Goal: Information Seeking & Learning: Check status

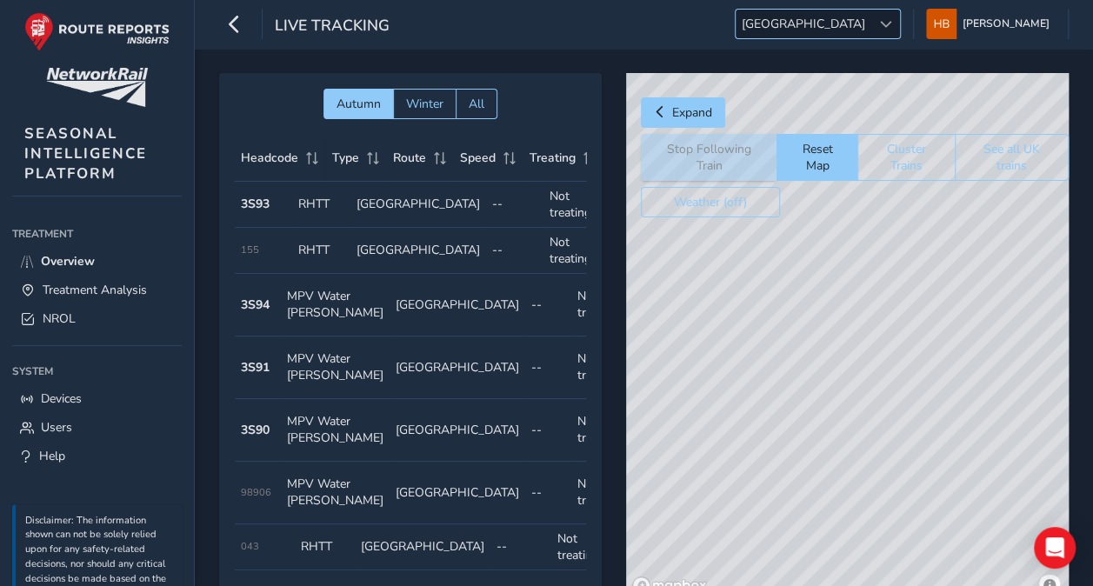
click at [871, 29] on span "[GEOGRAPHIC_DATA]" at bounding box center [804, 24] width 136 height 29
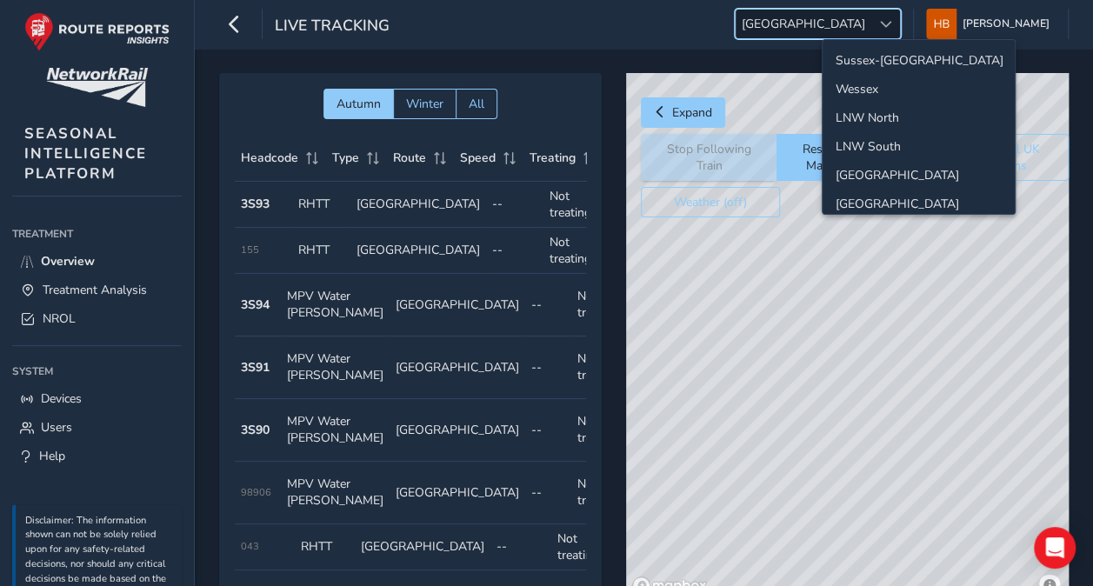
scroll to position [59, 0]
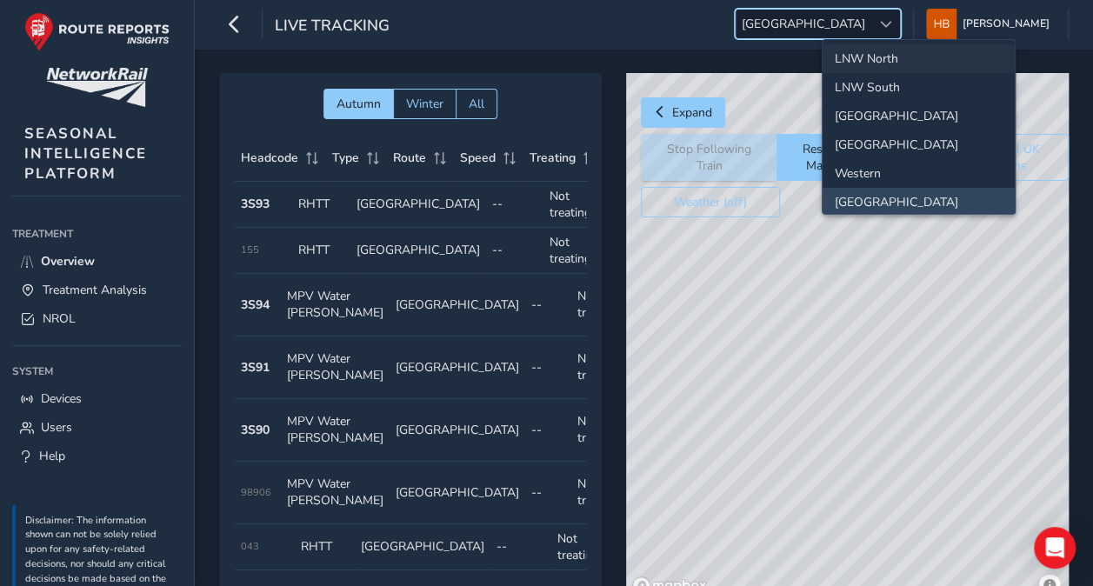
click at [912, 56] on li "LNW North" at bounding box center [919, 58] width 192 height 29
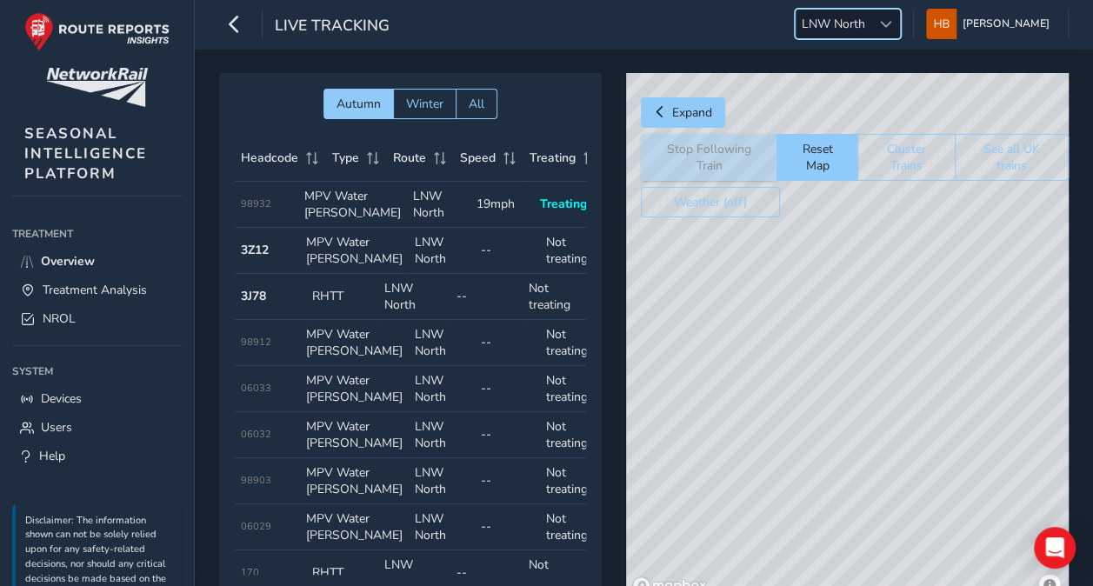
click at [357, 217] on td "Type MPV Water [PERSON_NAME]" at bounding box center [352, 205] width 109 height 46
click at [443, 223] on td "Route LNW North" at bounding box center [438, 205] width 63 height 46
drag, startPoint x: 884, startPoint y: 392, endPoint x: 921, endPoint y: 322, distance: 79.7
click at [921, 322] on div "© Mapbox © OpenStreetMap Improve this map" at bounding box center [847, 337] width 443 height 528
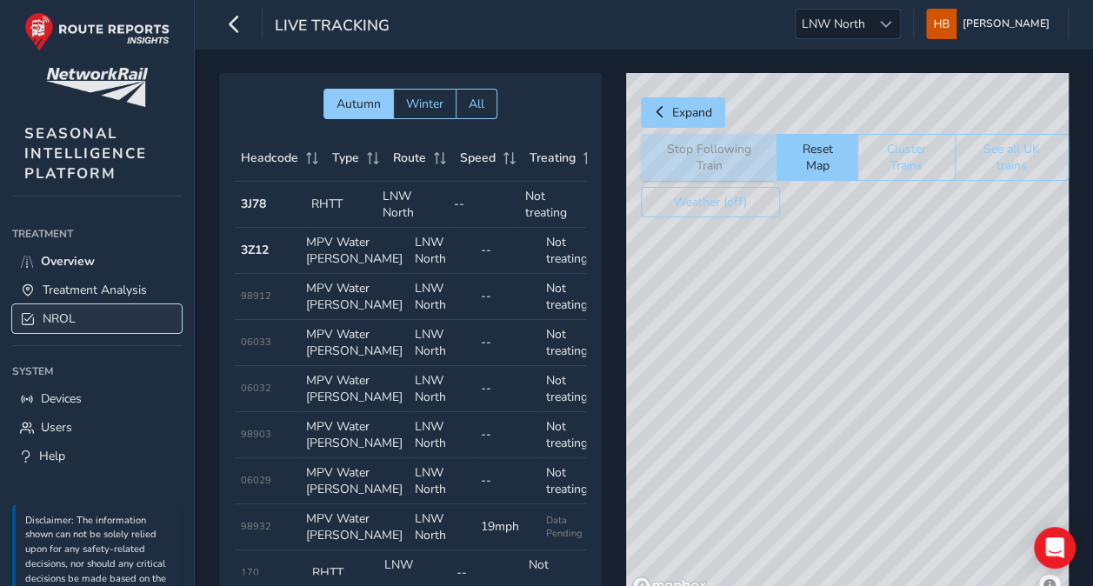
click at [123, 306] on link "NROL" at bounding box center [97, 318] width 170 height 29
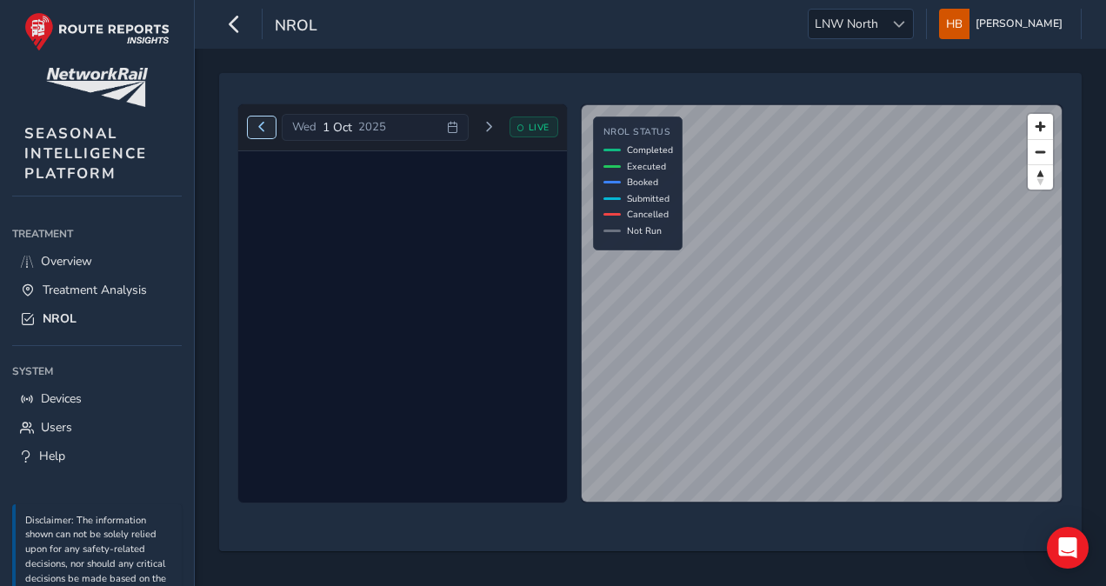
click at [267, 126] on button "Previous day" at bounding box center [262, 128] width 29 height 22
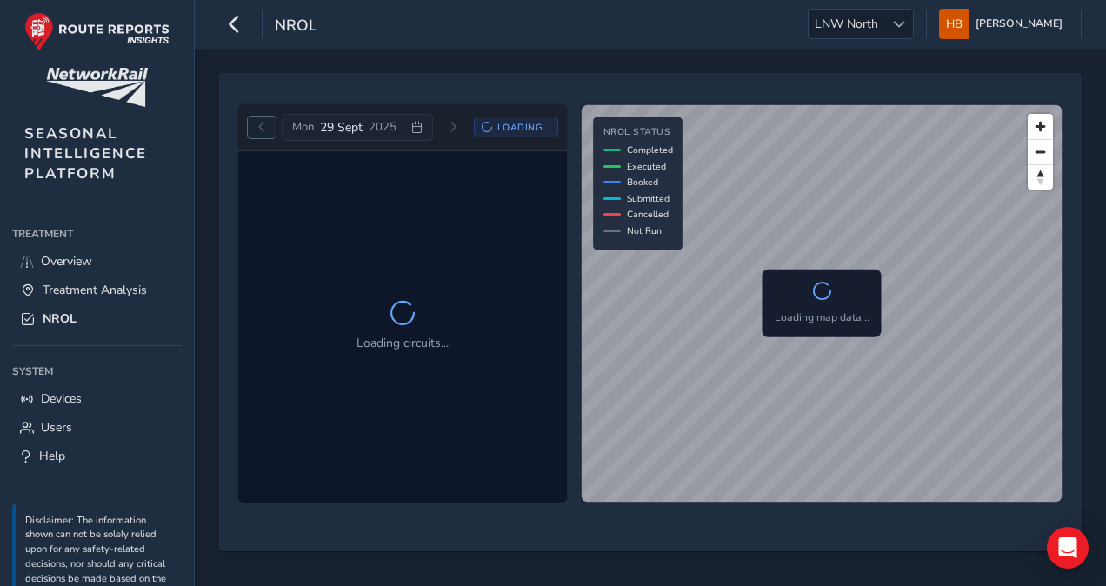
click at [267, 126] on button "Previous day" at bounding box center [262, 128] width 29 height 22
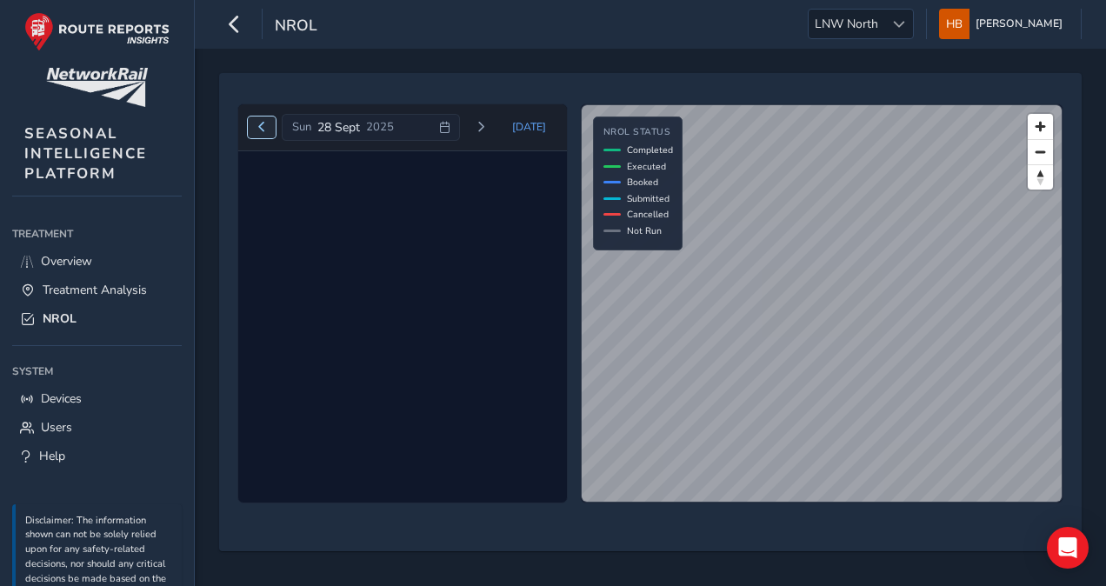
click at [267, 126] on button "Previous day" at bounding box center [262, 128] width 29 height 22
click at [486, 124] on span "Next day" at bounding box center [481, 127] width 10 height 10
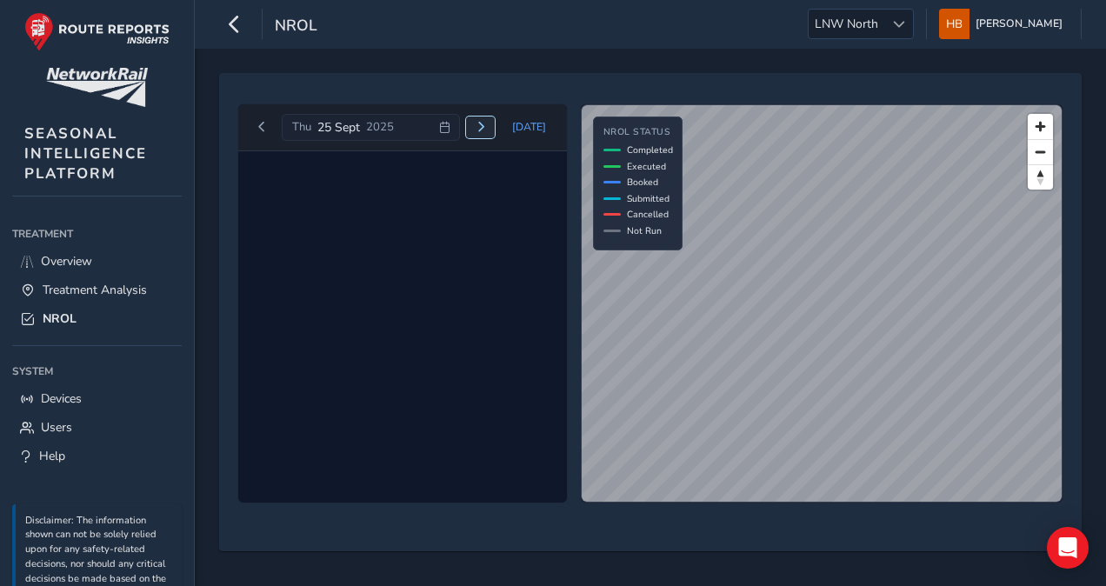
click at [486, 124] on span "Next day" at bounding box center [481, 127] width 10 height 10
click at [532, 120] on span "[DATE]" at bounding box center [529, 127] width 34 height 14
click at [492, 129] on span "Next day" at bounding box center [489, 127] width 10 height 10
click at [492, 129] on button "Next day" at bounding box center [480, 128] width 29 height 22
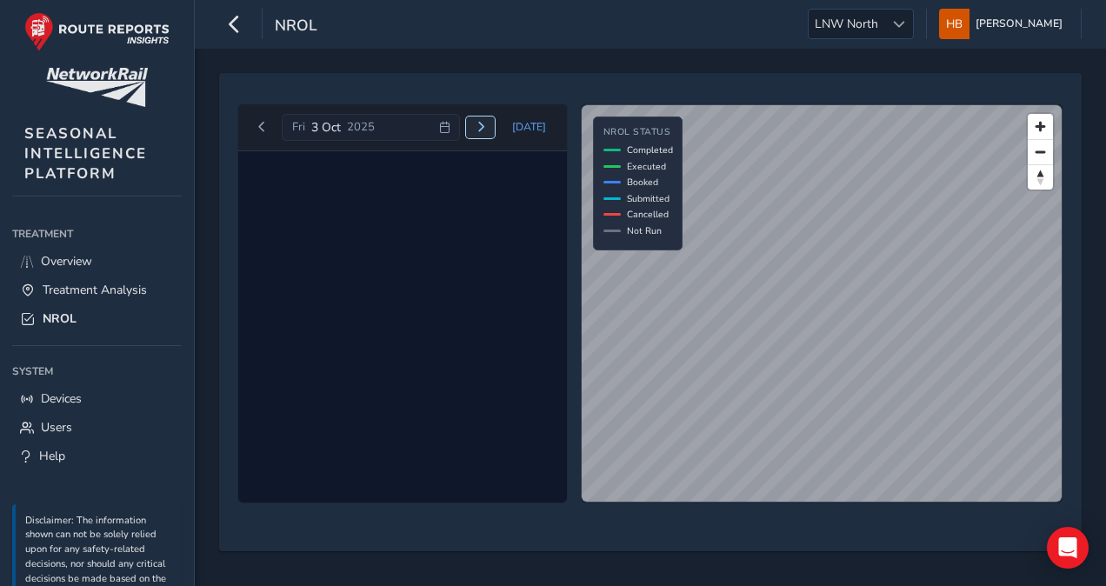
click at [492, 129] on button "Next day" at bounding box center [480, 128] width 29 height 22
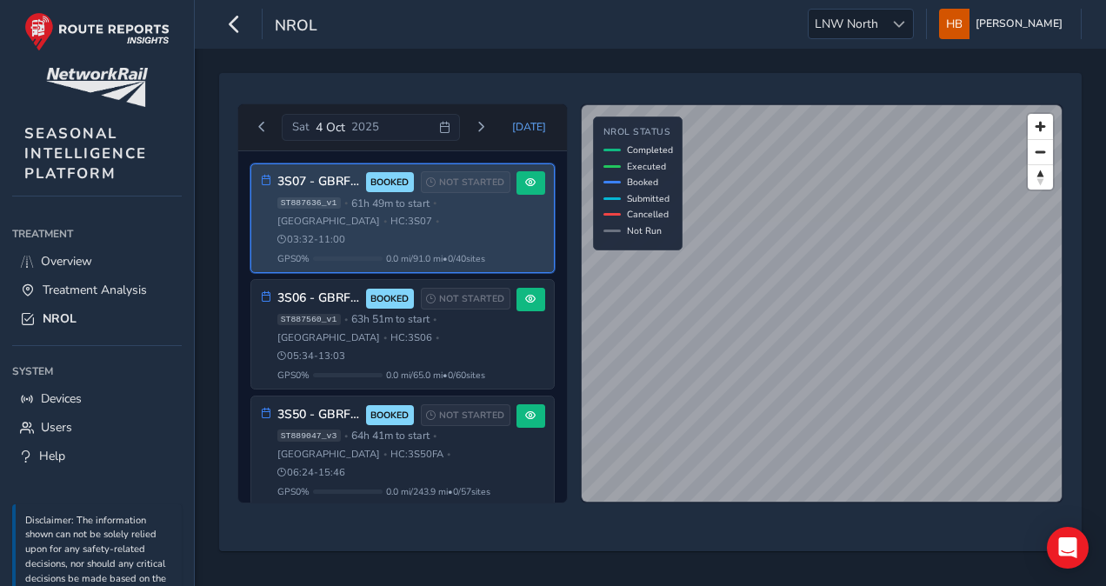
click at [346, 233] on span "03:32 - 11:00" at bounding box center [311, 239] width 69 height 13
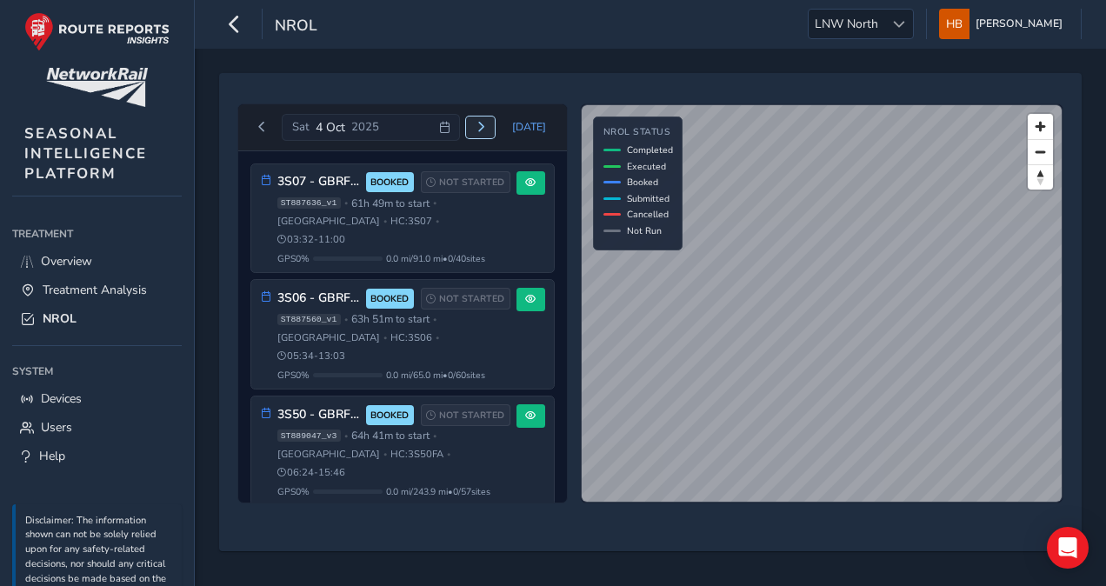
click at [484, 122] on span "Next day" at bounding box center [481, 127] width 10 height 10
click at [75, 253] on span "Overview" at bounding box center [66, 261] width 51 height 17
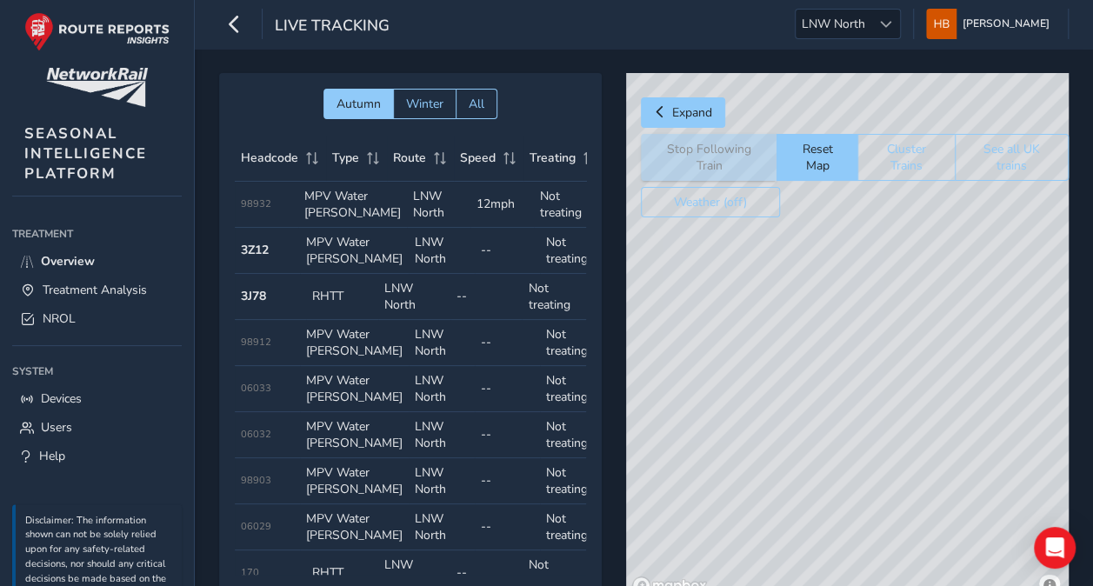
click at [350, 222] on td "Type MPV Water [PERSON_NAME]" at bounding box center [352, 205] width 109 height 46
click at [720, 394] on div "© Mapbox © OpenStreetMap Improve this map" at bounding box center [847, 337] width 443 height 528
drag, startPoint x: 784, startPoint y: 373, endPoint x: 607, endPoint y: 197, distance: 250.3
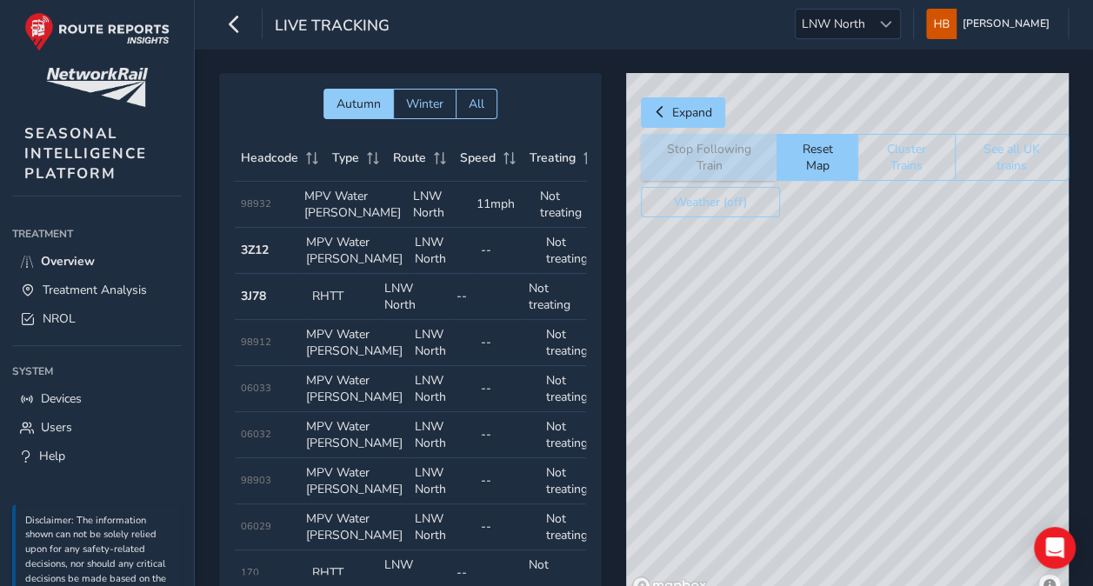
click at [607, 197] on div "Autumn Winter All Headcode Type Route Speed Treating Last Seen Follow Train Hea…" at bounding box center [644, 349] width 850 height 552
drag, startPoint x: 878, startPoint y: 416, endPoint x: 899, endPoint y: 335, distance: 83.5
click at [899, 335] on div "© Mapbox © OpenStreetMap Improve this map" at bounding box center [847, 337] width 443 height 528
click at [417, 208] on td "Route LNW North" at bounding box center [438, 205] width 63 height 46
click at [784, 381] on div "© Mapbox © OpenStreetMap Improve this map" at bounding box center [847, 337] width 443 height 528
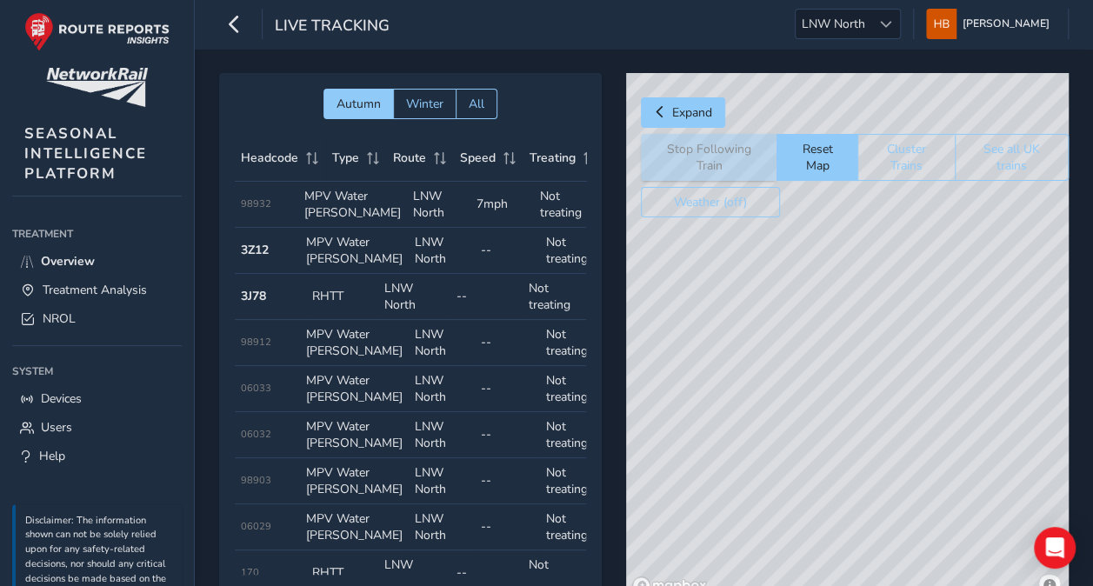
click at [876, 375] on div "© Mapbox © OpenStreetMap Improve this map © Maxar" at bounding box center [847, 337] width 443 height 528
drag, startPoint x: 770, startPoint y: 303, endPoint x: 847, endPoint y: 593, distance: 300.4
click at [847, 585] on html "Live Tracking LNW [GEOGRAPHIC_DATA] North [PERSON_NAME] Colour Scheme: Dark Dim…" at bounding box center [546, 293] width 1093 height 586
drag, startPoint x: 826, startPoint y: 424, endPoint x: 877, endPoint y: 626, distance: 208.2
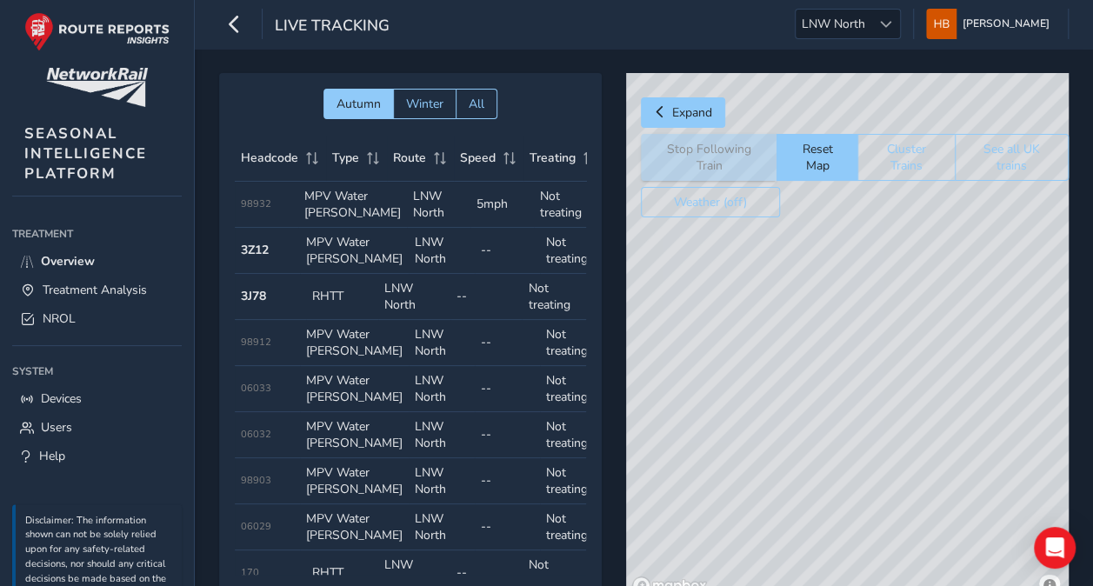
click at [877, 585] on html "Live Tracking LNW [GEOGRAPHIC_DATA] North [PERSON_NAME] Colour Scheme: Dark Dim…" at bounding box center [546, 293] width 1093 height 586
click at [772, 287] on div "© Mapbox © OpenStreetMap Improve this map" at bounding box center [847, 337] width 443 height 528
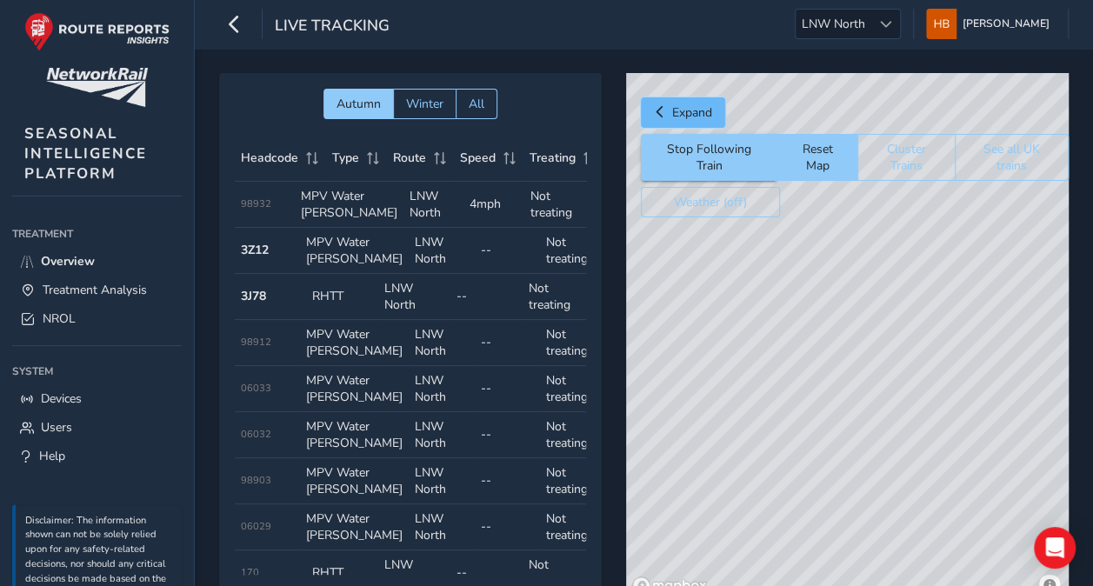
click at [658, 110] on span "Expand" at bounding box center [660, 112] width 12 height 12
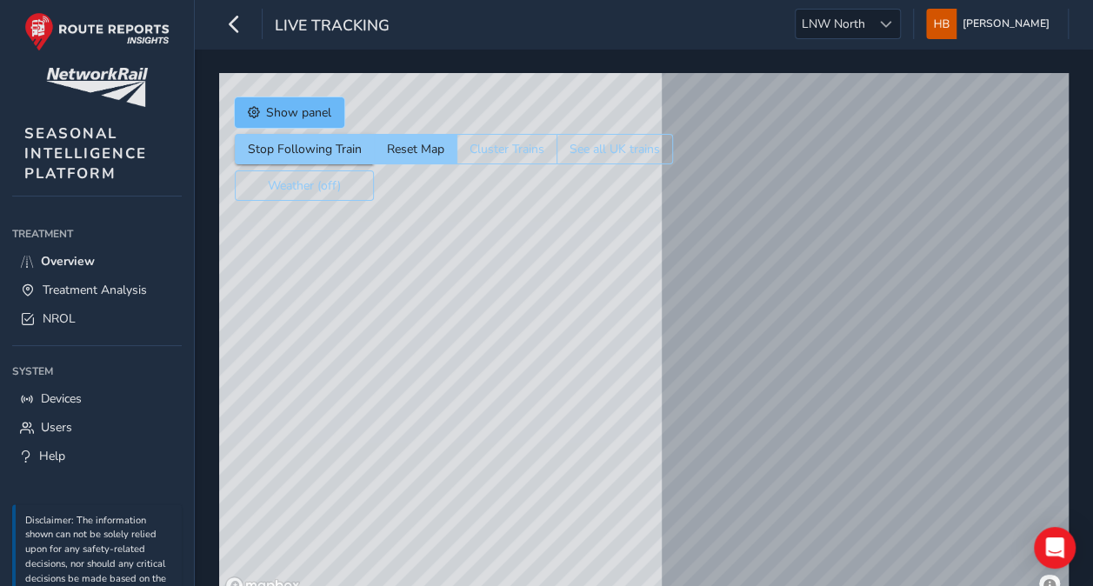
click at [290, 122] on button "Show panel" at bounding box center [290, 112] width 110 height 30
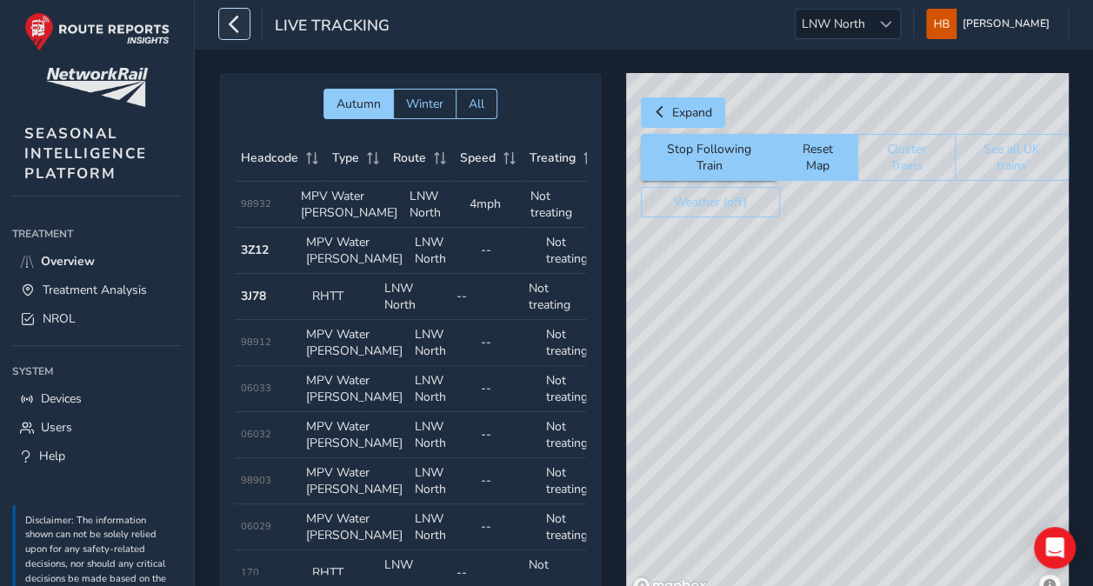
click at [241, 12] on icon "button" at bounding box center [234, 24] width 18 height 30
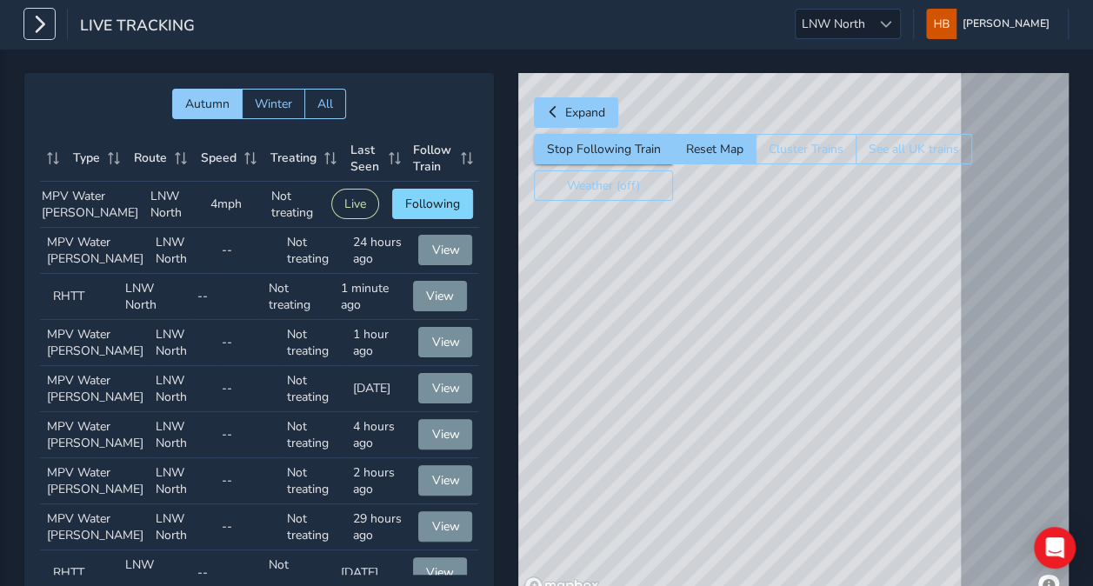
scroll to position [0, 73]
click at [800, 318] on div "© Mapbox © OpenStreetMap Improve this map © Maxar" at bounding box center [793, 337] width 550 height 528
click at [405, 205] on span "Following" at bounding box center [432, 204] width 55 height 17
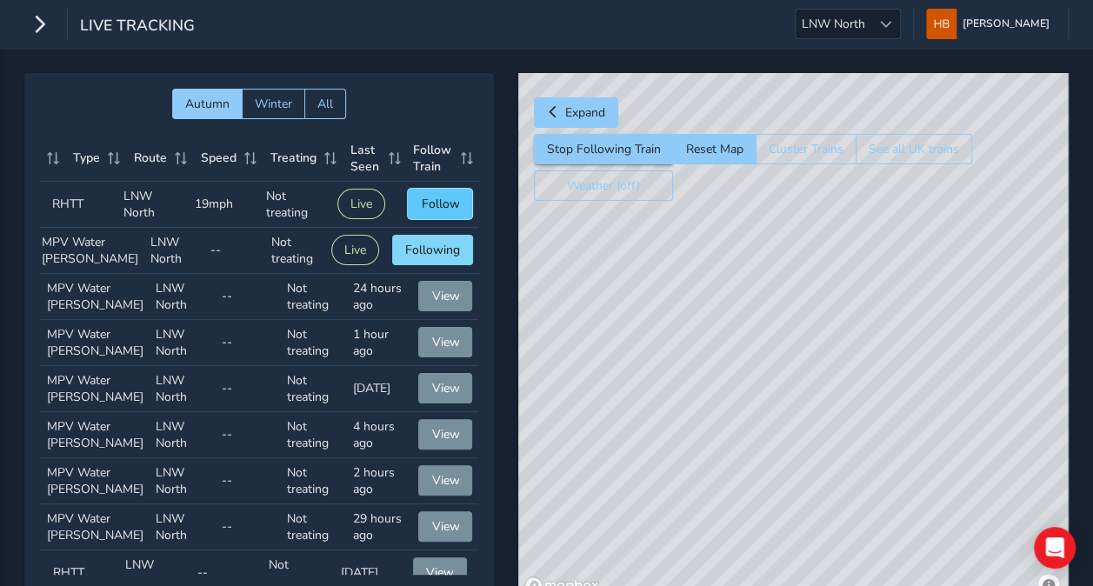
click at [424, 211] on button "Follow" at bounding box center [440, 204] width 64 height 30
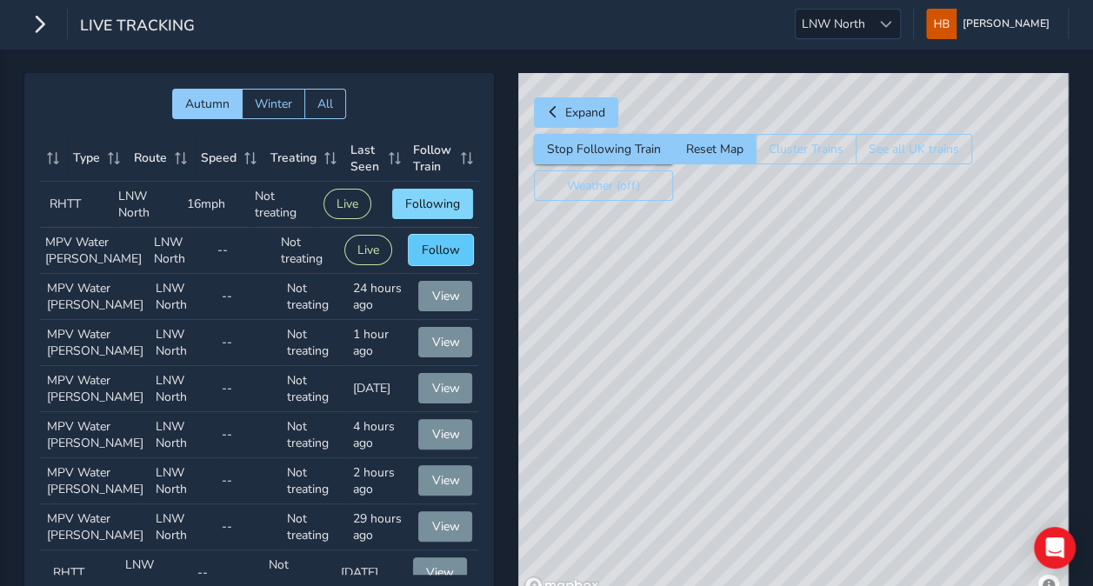
click at [428, 258] on span "Follow" at bounding box center [441, 250] width 38 height 17
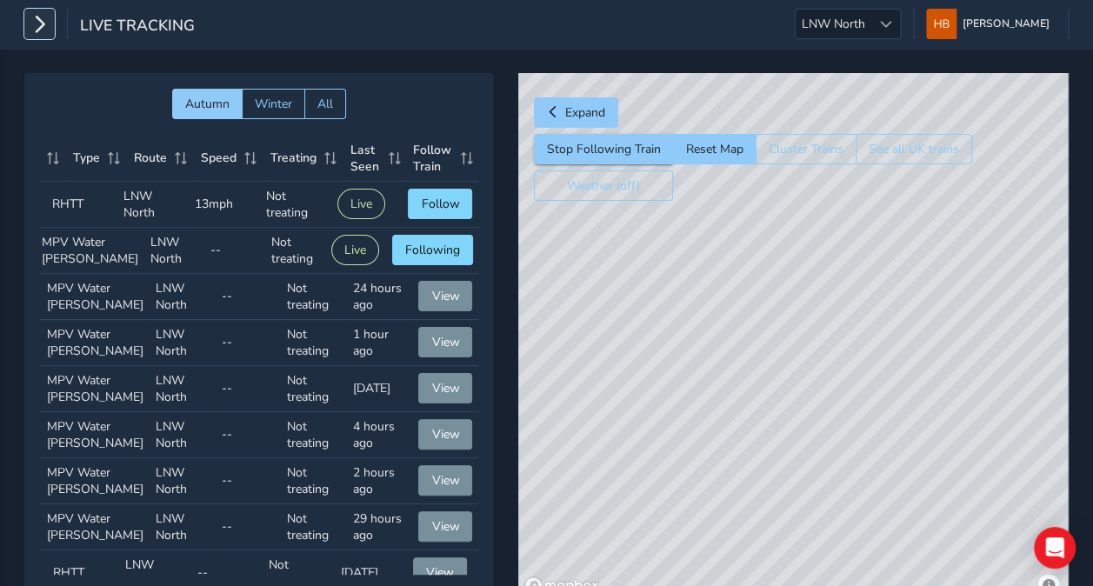
click at [50, 35] on button "button" at bounding box center [39, 24] width 30 height 30
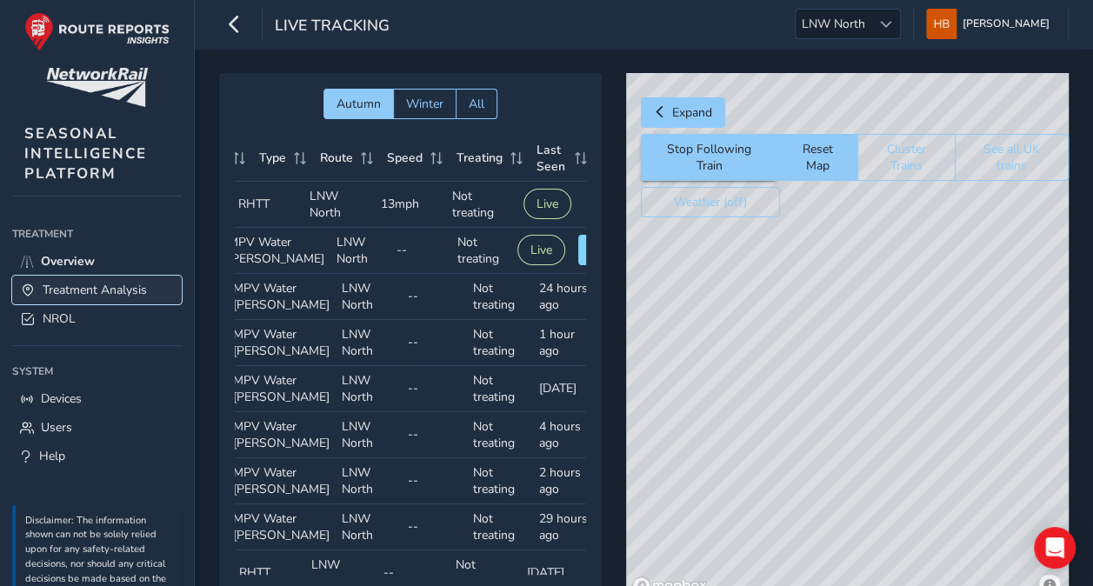
click at [110, 283] on span "Treatment Analysis" at bounding box center [95, 290] width 104 height 17
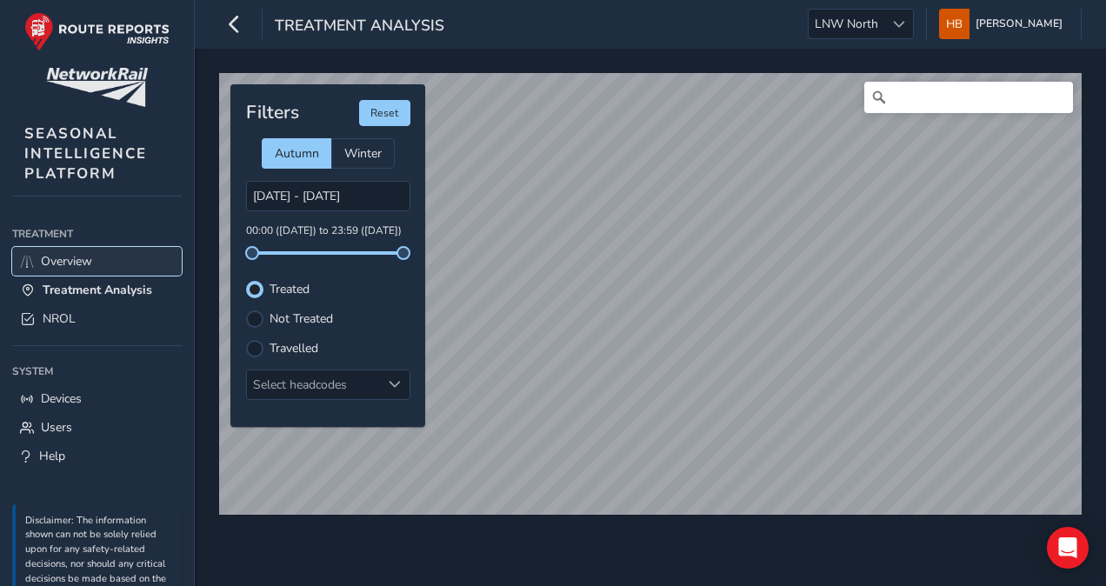
click at [69, 259] on span "Overview" at bounding box center [66, 261] width 51 height 17
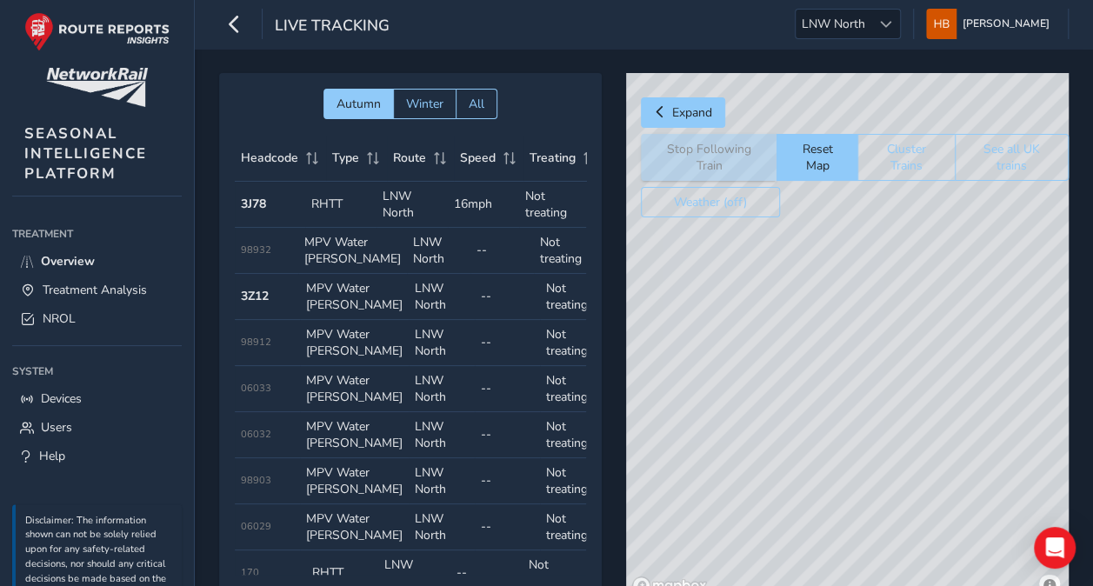
click at [807, 437] on div "© Mapbox © OpenStreetMap Improve this map" at bounding box center [847, 337] width 443 height 528
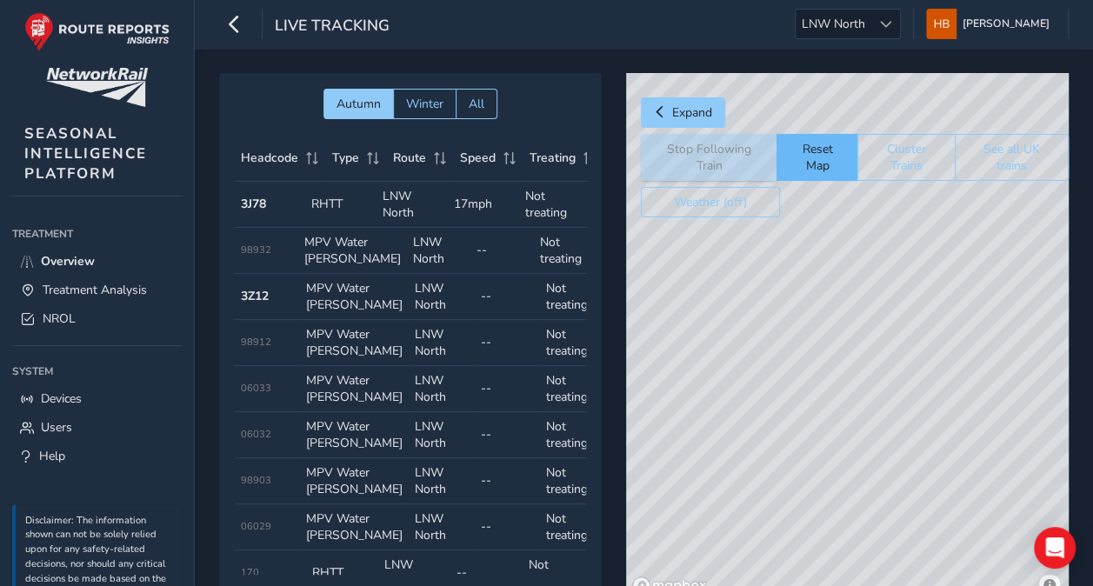
drag, startPoint x: 937, startPoint y: 429, endPoint x: 798, endPoint y: 172, distance: 291.8
click at [798, 172] on div "Expand Stop Following Train Reset Map Cluster Trains See all UK trains Weather …" at bounding box center [847, 337] width 443 height 528
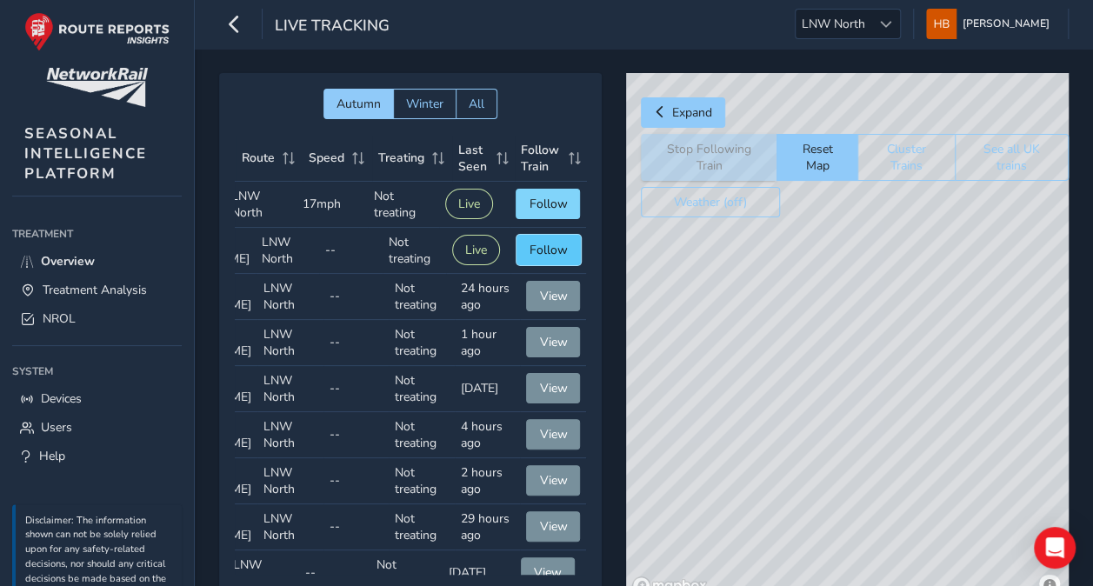
click at [524, 244] on button "Follow" at bounding box center [549, 250] width 64 height 30
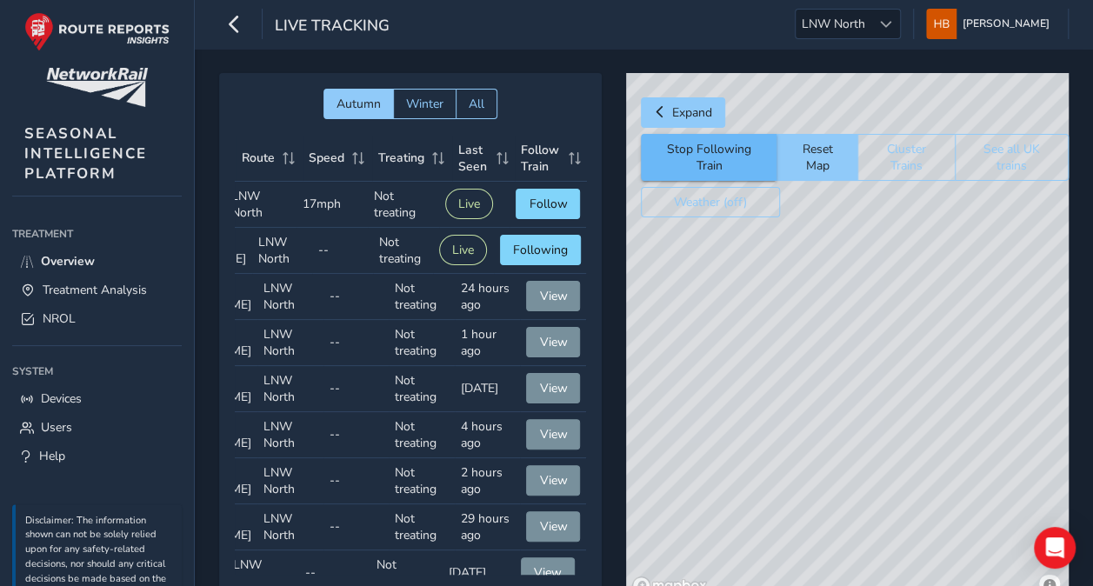
click at [750, 139] on button "Stop Following Train" at bounding box center [709, 157] width 136 height 47
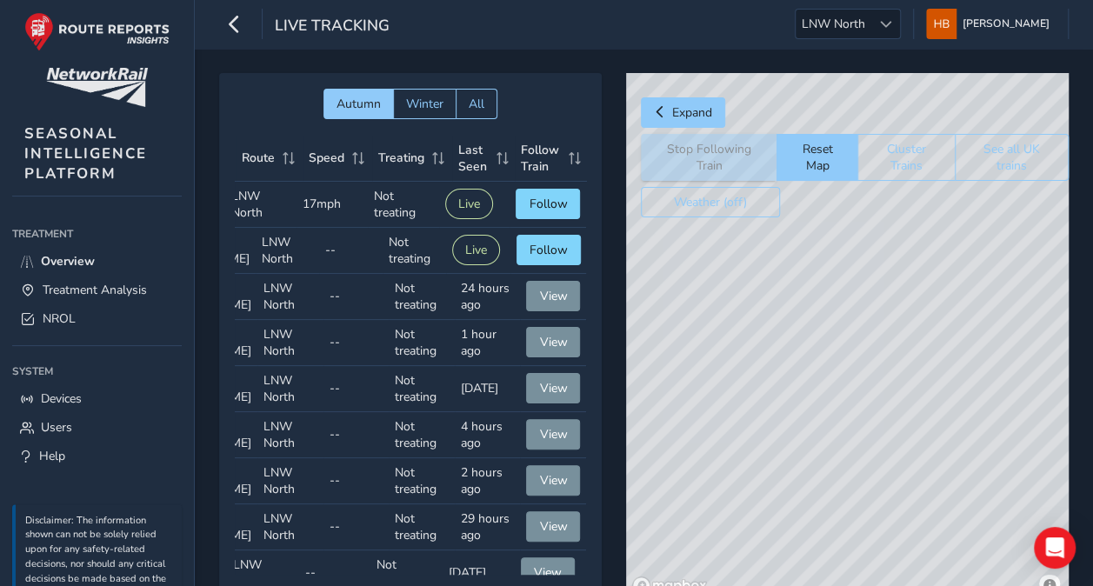
click at [750, 139] on div "Stop Following Train Reset Map Cluster Trains See all UK trains" at bounding box center [855, 157] width 428 height 47
click at [529, 199] on span "Follow" at bounding box center [548, 204] width 38 height 17
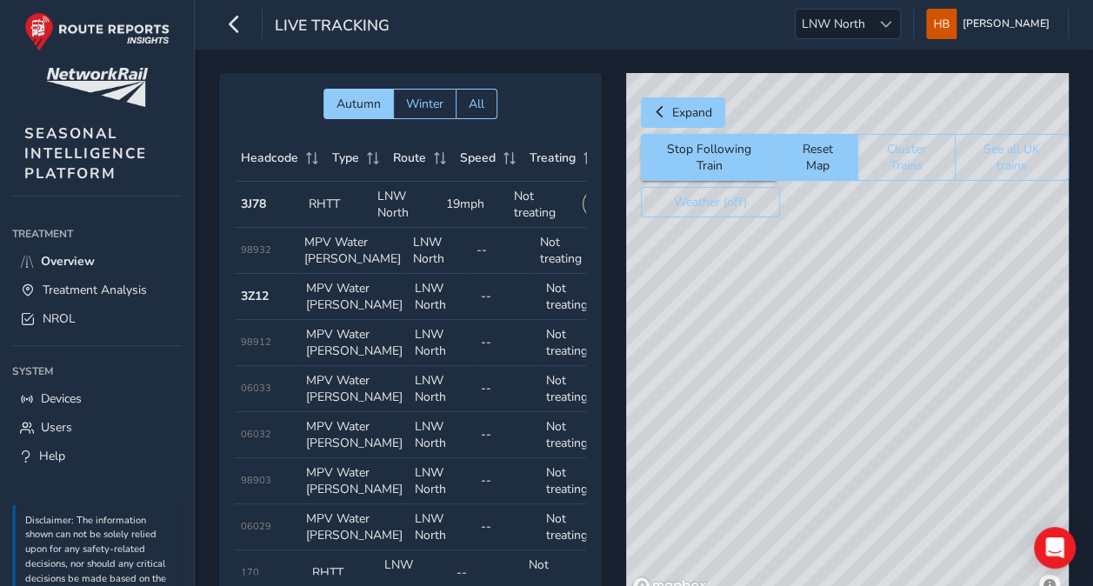
scroll to position [2, 160]
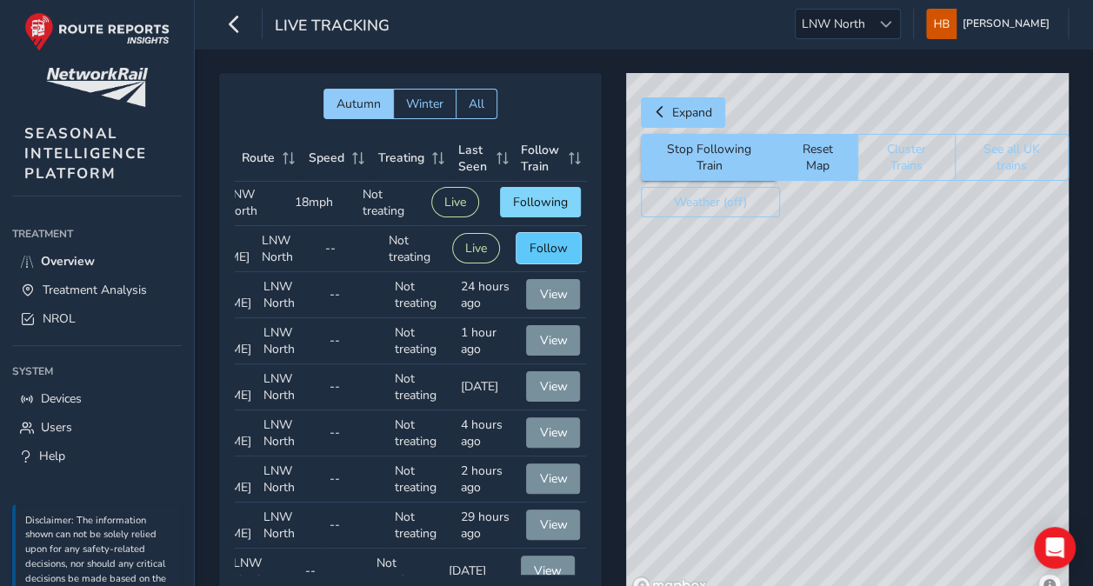
click at [550, 249] on span "Follow" at bounding box center [549, 248] width 38 height 17
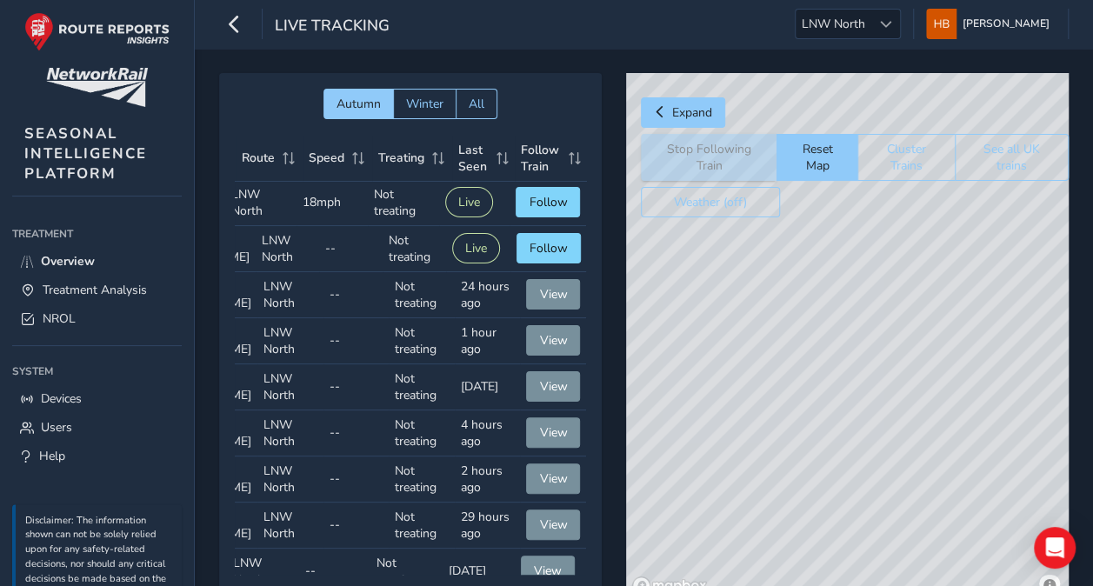
drag, startPoint x: 850, startPoint y: 366, endPoint x: 730, endPoint y: 403, distance: 125.4
click at [730, 403] on div "© Mapbox © OpenStreetMap Improve this map © Maxar" at bounding box center [847, 337] width 443 height 528
click at [237, 31] on icon "button" at bounding box center [234, 24] width 18 height 30
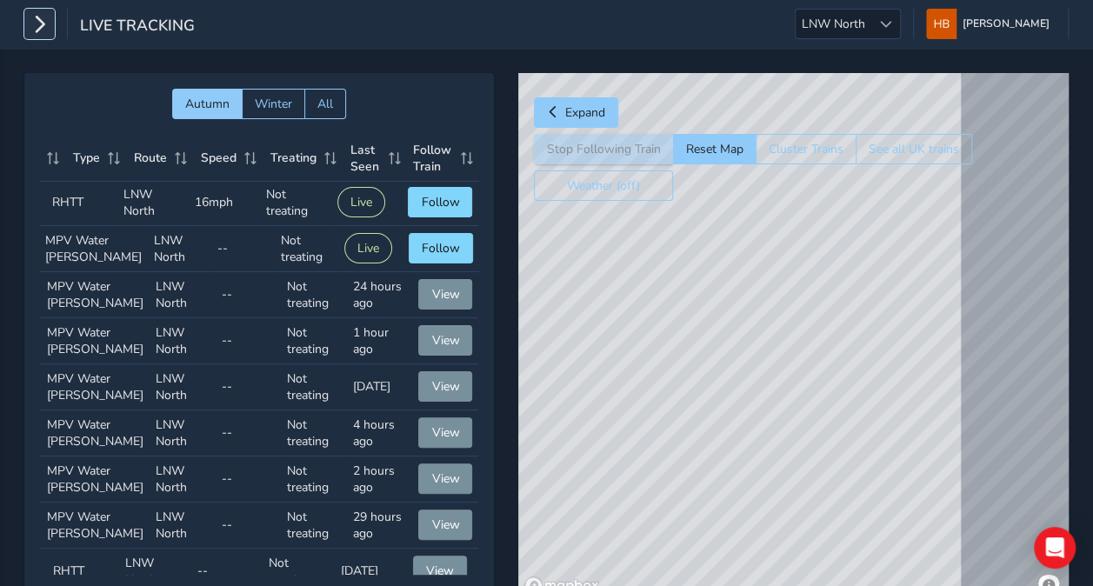
scroll to position [2, 73]
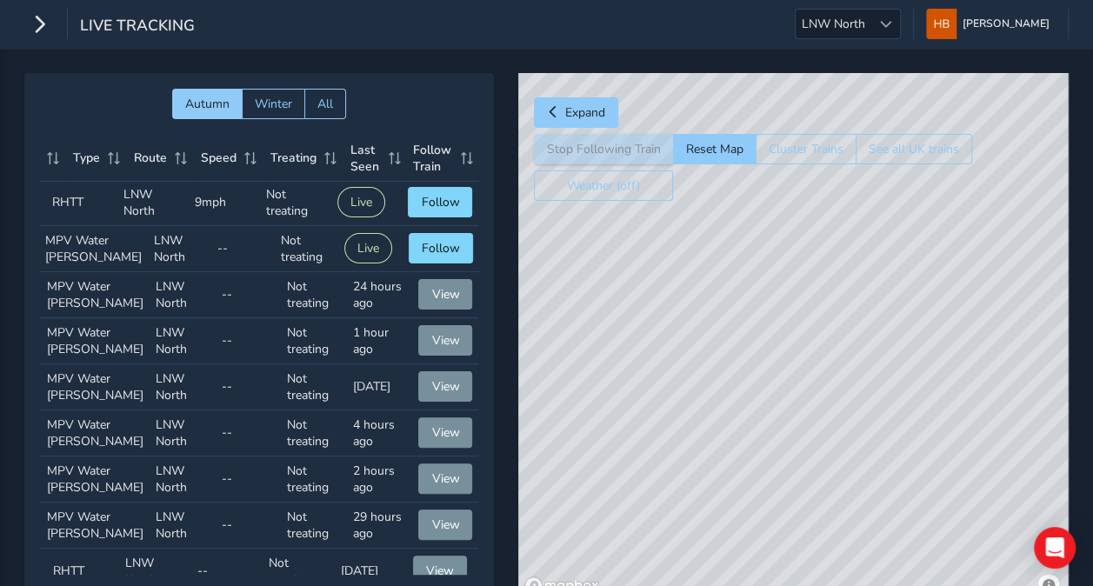
drag, startPoint x: 789, startPoint y: 372, endPoint x: 850, endPoint y: 270, distance: 119.0
click at [850, 270] on div "© Mapbox © OpenStreetMap Improve this map © Maxar" at bounding box center [793, 337] width 550 height 528
drag, startPoint x: 850, startPoint y: 270, endPoint x: 832, endPoint y: 292, distance: 28.4
click at [832, 292] on div "© Mapbox © OpenStreetMap Improve this map © Maxar" at bounding box center [793, 337] width 550 height 528
drag, startPoint x: 832, startPoint y: 292, endPoint x: 833, endPoint y: 303, distance: 11.3
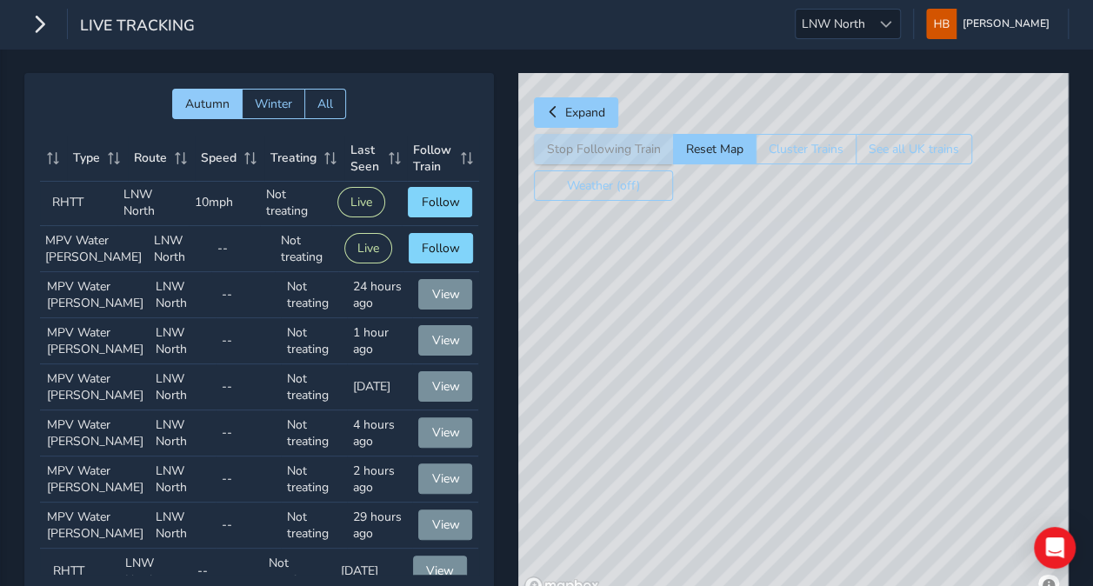
click at [833, 303] on div "© Mapbox © OpenStreetMap Improve this map © Maxar" at bounding box center [793, 337] width 550 height 528
drag, startPoint x: 790, startPoint y: 335, endPoint x: 850, endPoint y: 274, distance: 86.1
click at [850, 274] on div "© Mapbox © OpenStreetMap Improve this map © Maxar" at bounding box center [793, 337] width 550 height 528
click at [438, 252] on span "Follow" at bounding box center [441, 248] width 38 height 17
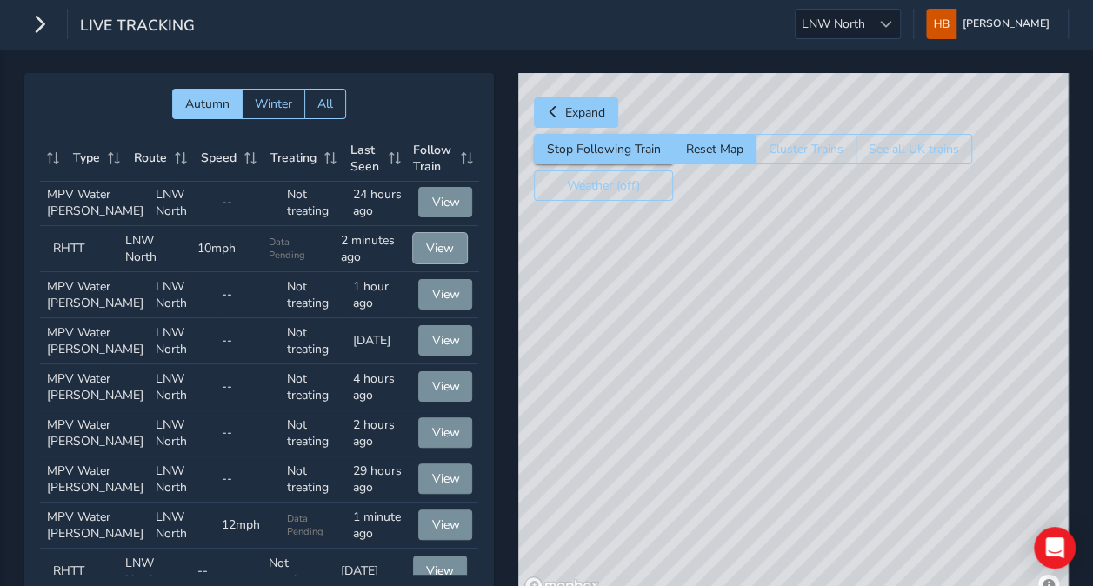
scroll to position [0, 73]
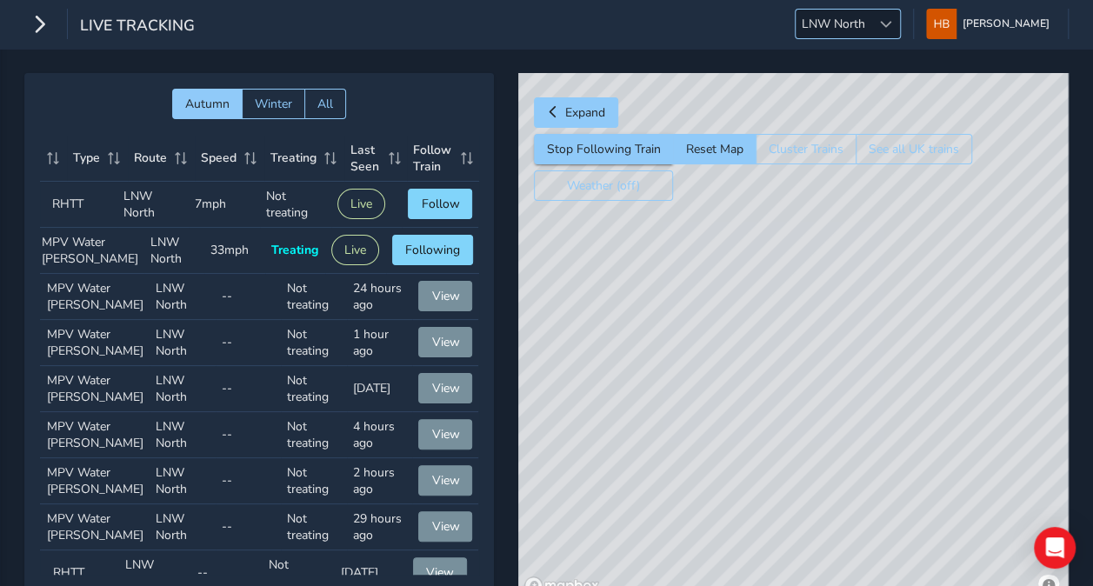
click at [865, 26] on span "LNW North" at bounding box center [834, 24] width 76 height 29
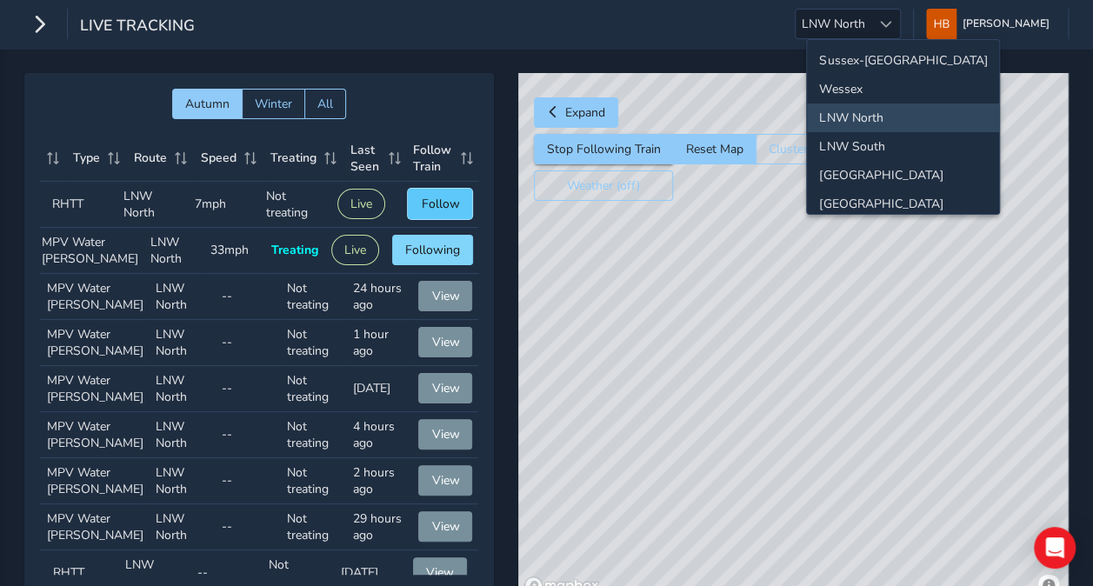
click at [442, 196] on span "Follow" at bounding box center [440, 204] width 38 height 17
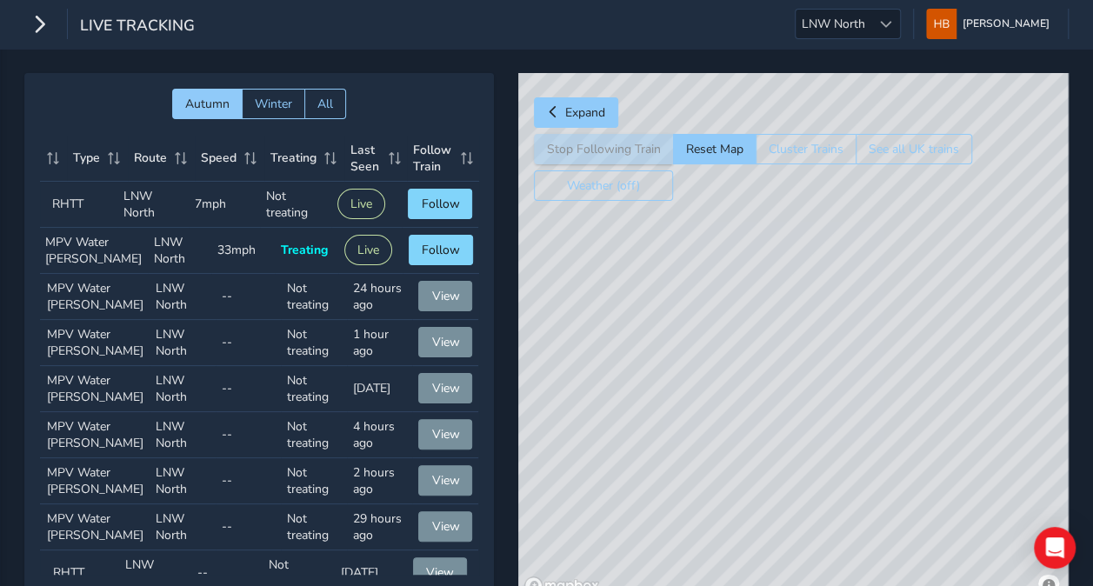
drag, startPoint x: 842, startPoint y: 397, endPoint x: 846, endPoint y: 257, distance: 140.1
click at [846, 257] on div "© Mapbox © OpenStreetMap Improve this map" at bounding box center [793, 337] width 550 height 528
drag, startPoint x: 845, startPoint y: 426, endPoint x: 784, endPoint y: 210, distance: 224.1
click at [784, 210] on div "© Mapbox © OpenStreetMap Improve this map" at bounding box center [793, 337] width 550 height 528
drag, startPoint x: 809, startPoint y: 340, endPoint x: 548, endPoint y: 250, distance: 276.1
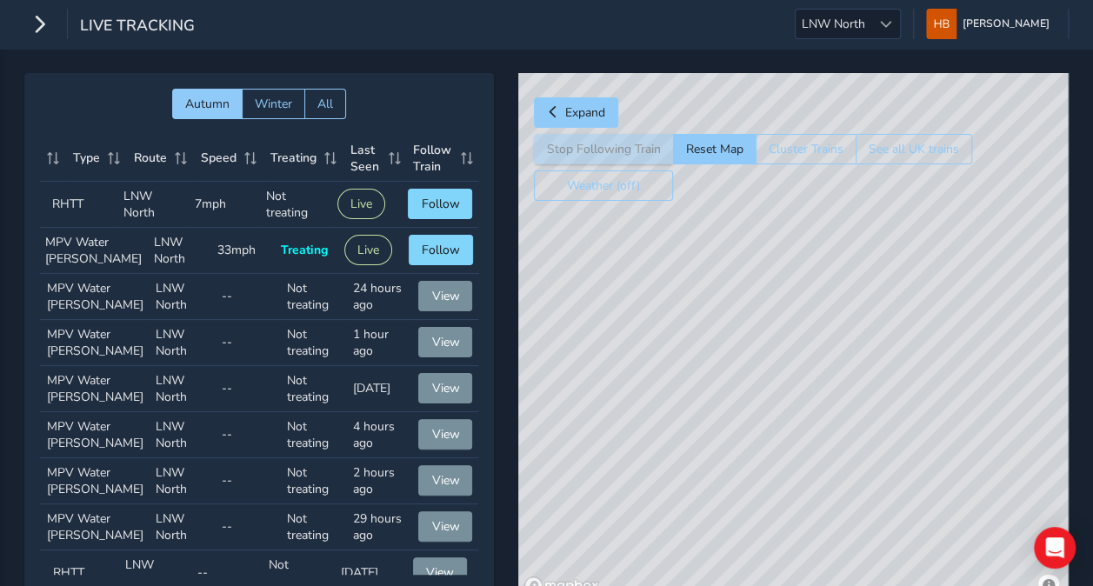
click at [548, 250] on div "© Mapbox © OpenStreetMap Improve this map" at bounding box center [793, 337] width 550 height 528
drag, startPoint x: 763, startPoint y: 332, endPoint x: 495, endPoint y: 233, distance: 285.6
click at [495, 233] on div "Autumn Winter All Headcode Type Route Speed Treating Last Seen Follow Train Hea…" at bounding box center [546, 349] width 1044 height 552
drag, startPoint x: 760, startPoint y: 338, endPoint x: 510, endPoint y: 228, distance: 272.9
click at [510, 228] on div "Autumn Winter All Headcode Type Route Speed Treating Last Seen Follow Train Hea…" at bounding box center [546, 349] width 1044 height 552
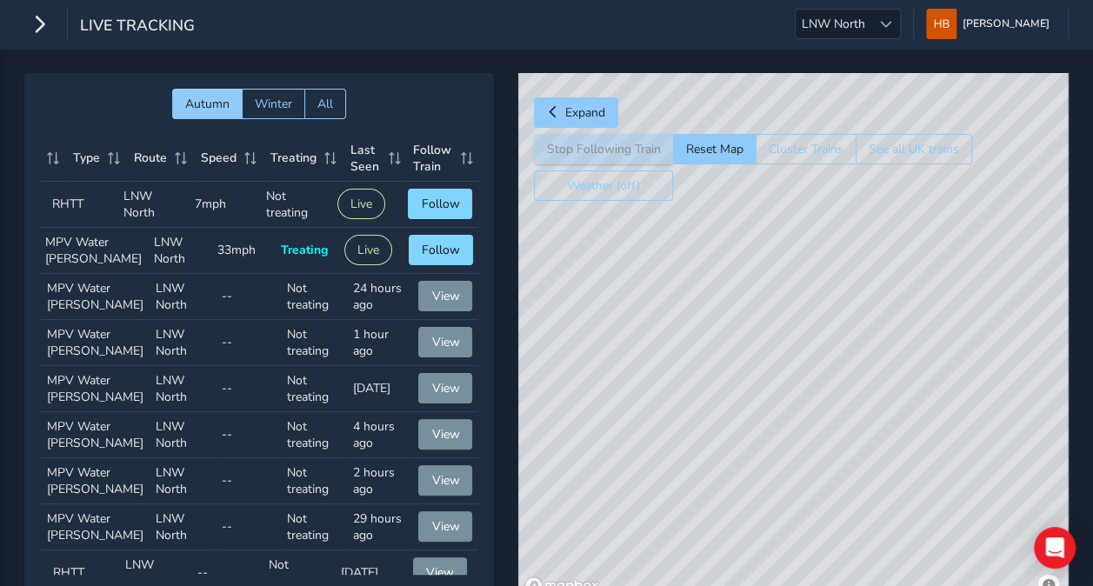
drag, startPoint x: 856, startPoint y: 363, endPoint x: 437, endPoint y: 398, distance: 420.7
click at [437, 398] on div "Autumn Winter All Headcode Type Route Speed Treating Last Seen Follow Train Hea…" at bounding box center [546, 349] width 1044 height 552
drag, startPoint x: 931, startPoint y: 334, endPoint x: 799, endPoint y: 390, distance: 143.4
click at [799, 390] on div "© Mapbox © OpenStreetMap Improve this map" at bounding box center [793, 337] width 550 height 528
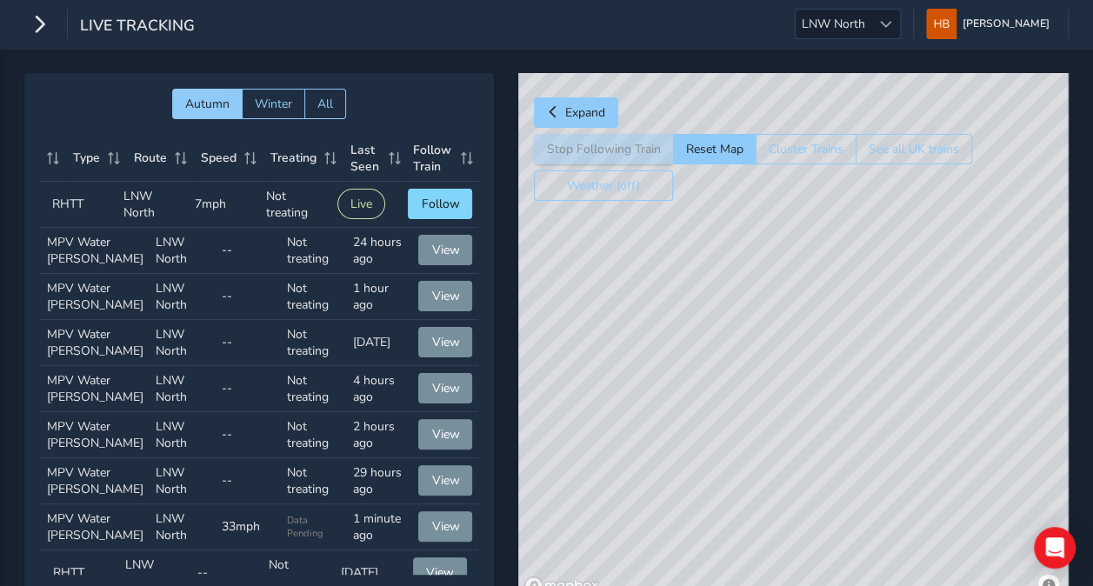
click at [642, 265] on div "© Mapbox © OpenStreetMap Improve this map © Maxar" at bounding box center [793, 337] width 550 height 528
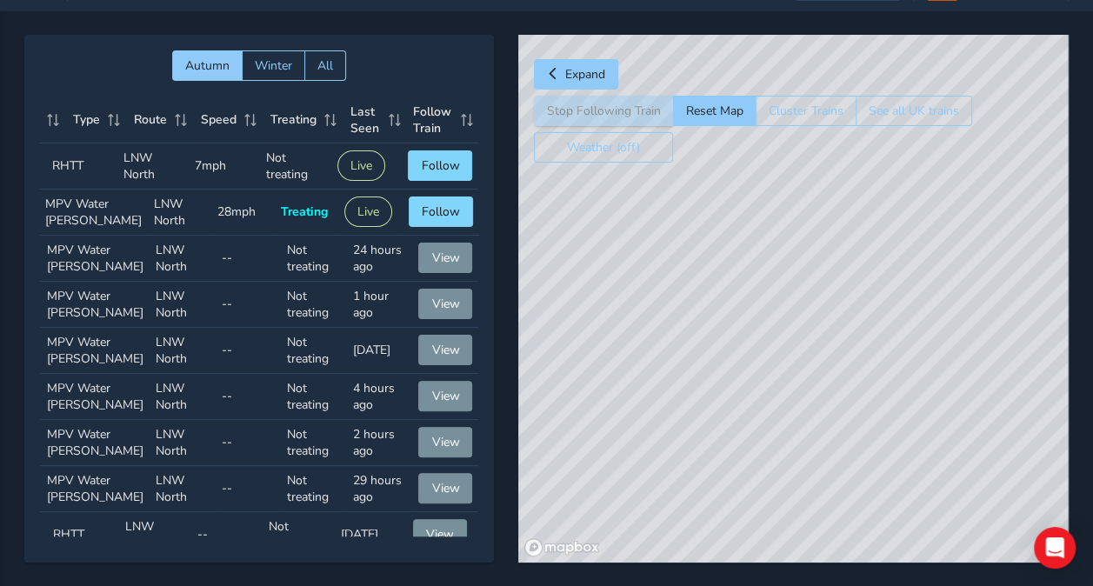
scroll to position [37, 0]
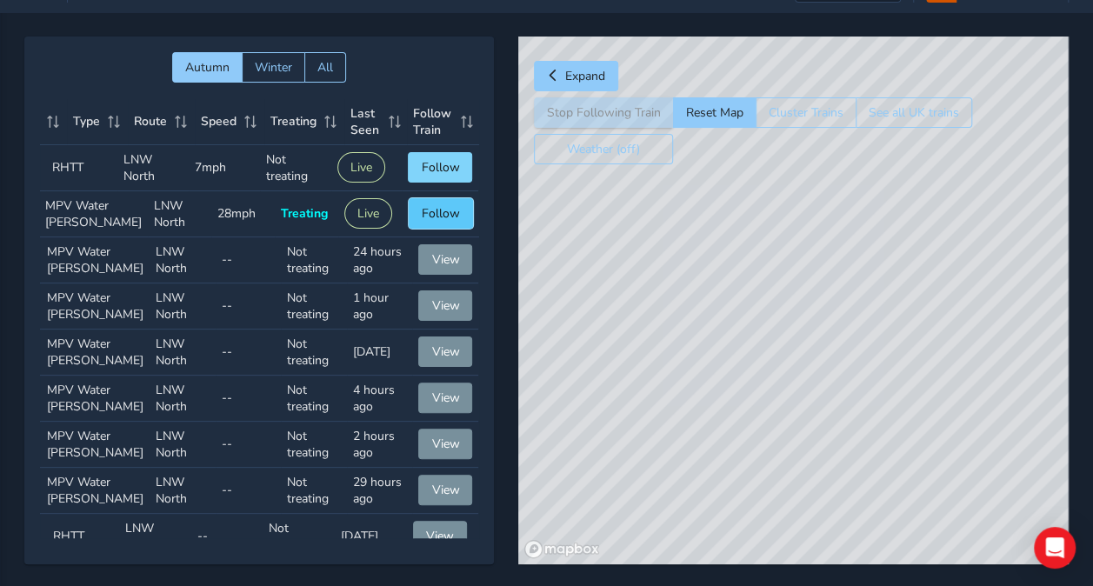
click at [430, 222] on span "Follow" at bounding box center [441, 213] width 38 height 17
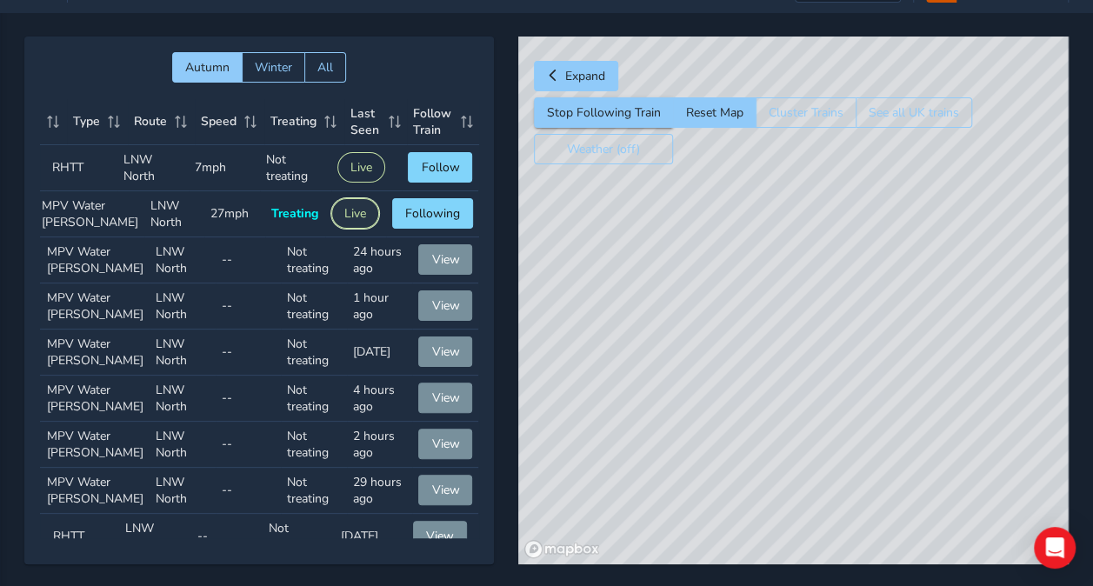
click at [331, 209] on button "Live" at bounding box center [355, 213] width 48 height 30
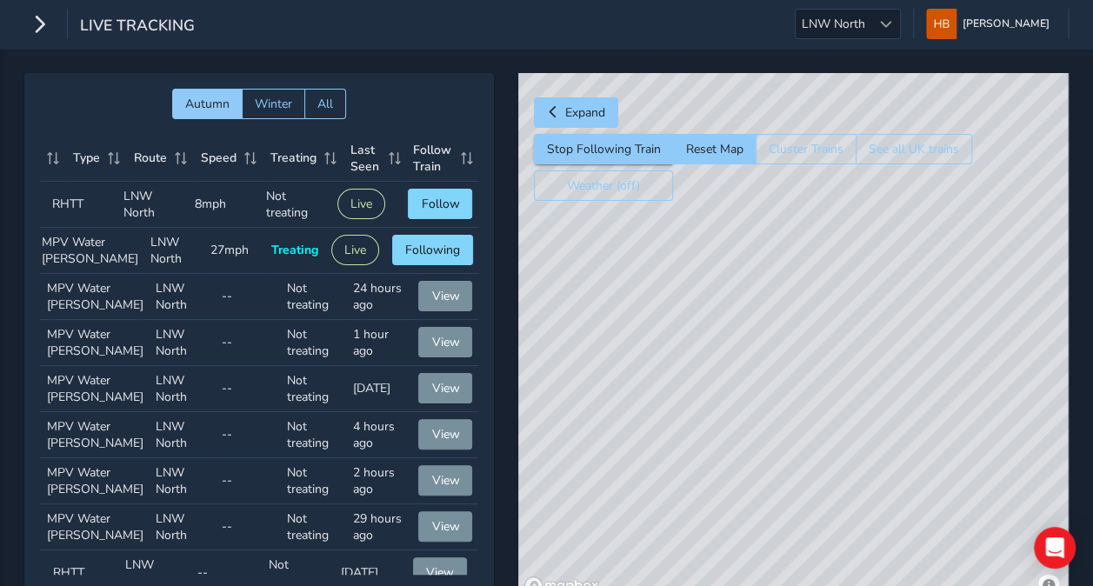
click at [57, 26] on div "Live Tracking" at bounding box center [109, 24] width 170 height 30
click at [51, 26] on button "button" at bounding box center [39, 24] width 30 height 30
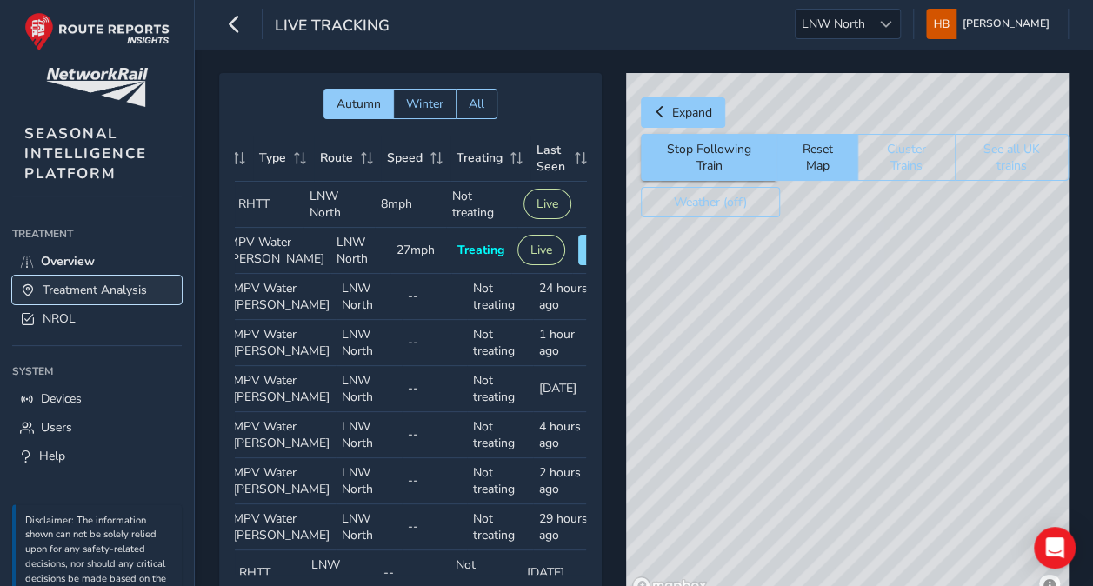
click at [113, 282] on span "Treatment Analysis" at bounding box center [95, 290] width 104 height 17
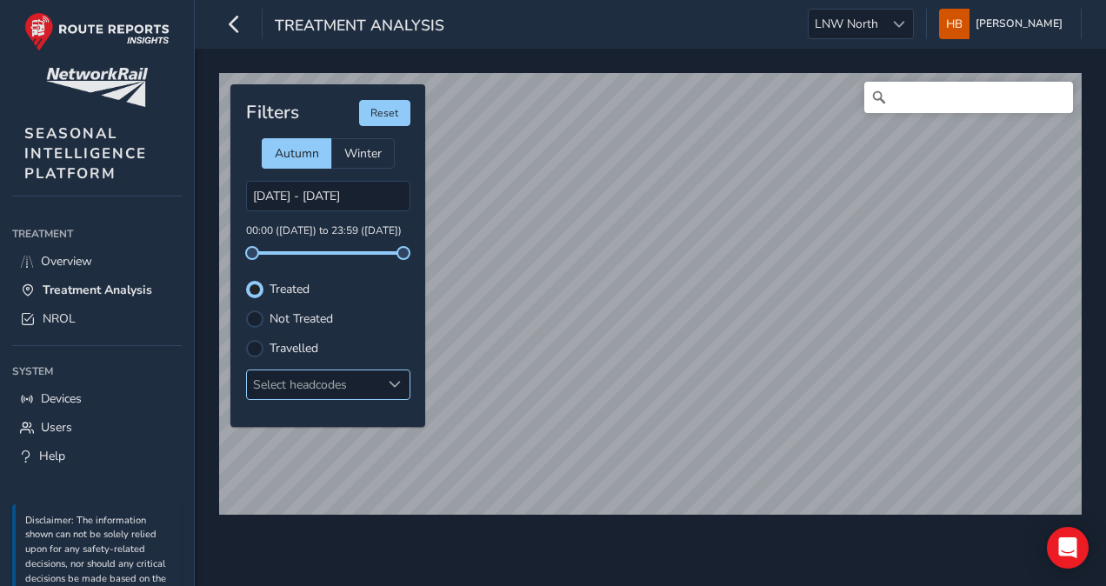
click at [332, 377] on div "Select headcodes" at bounding box center [314, 384] width 134 height 29
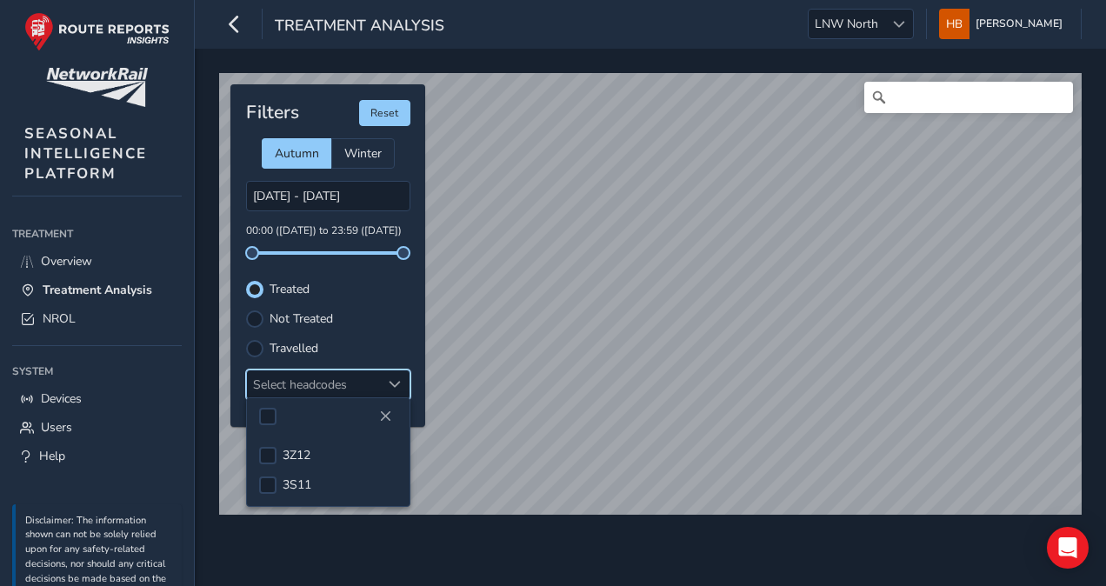
click at [381, 306] on div "Filters Reset Autumn Winter [DATE] - [DATE] 00:00 ([DATE]) to 23:59 ([DATE]) Tr…" at bounding box center [327, 255] width 195 height 343
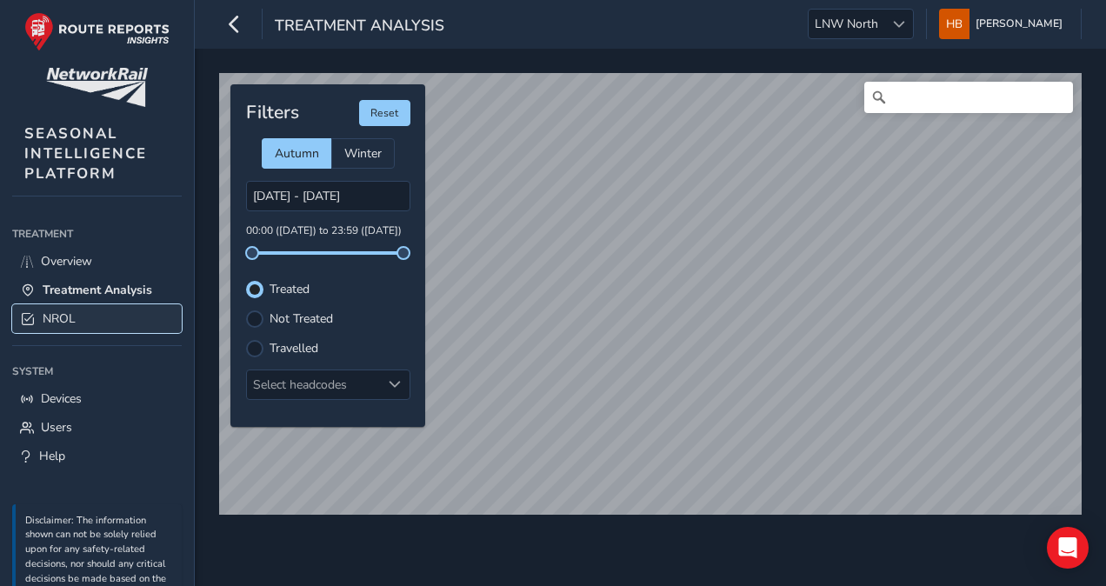
click at [91, 307] on link "NROL" at bounding box center [97, 318] width 170 height 29
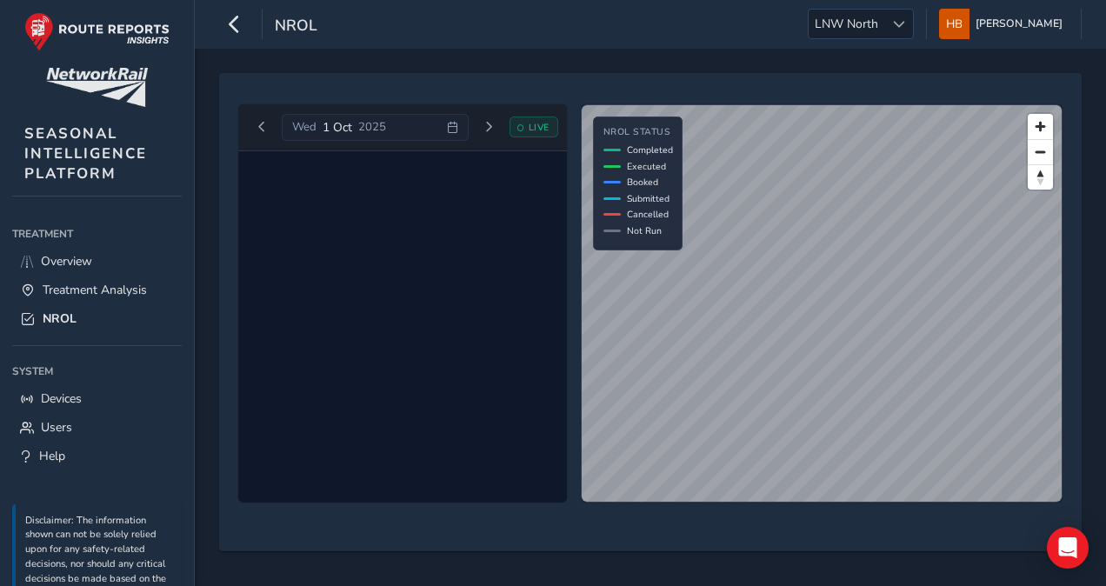
click at [520, 127] on icon at bounding box center [520, 127] width 6 height 6
click at [809, 510] on div "[DATE] LIVE © Mapbox © OpenStreetMap Improve this map NROL Status Completed Exe…" at bounding box center [650, 312] width 838 height 430
click at [486, 125] on span "Next day" at bounding box center [489, 127] width 10 height 10
click at [517, 125] on icon at bounding box center [520, 127] width 6 height 6
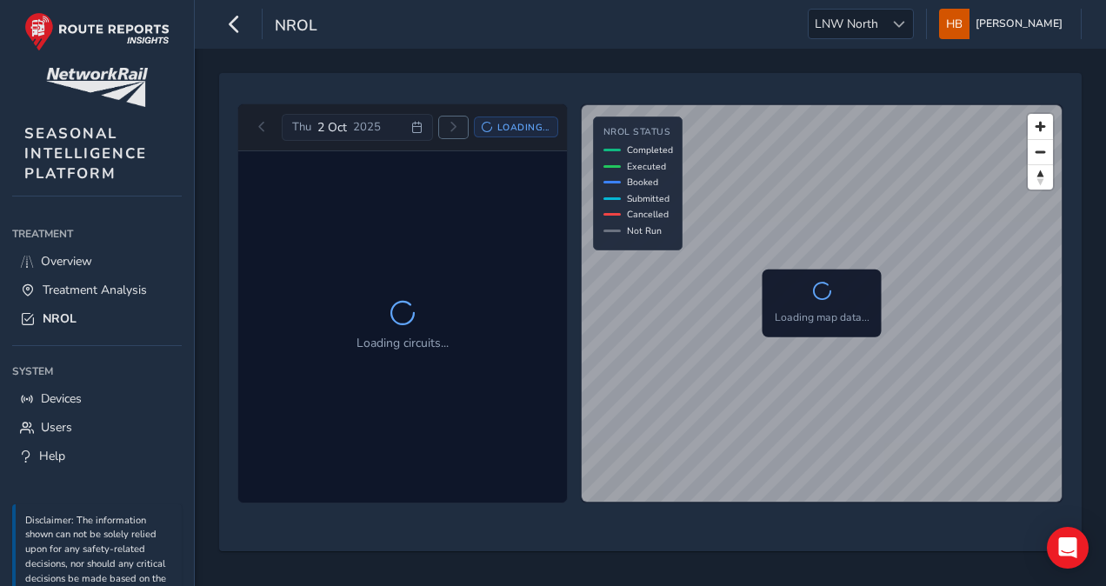
click at [458, 125] on span "Next day" at bounding box center [453, 127] width 10 height 10
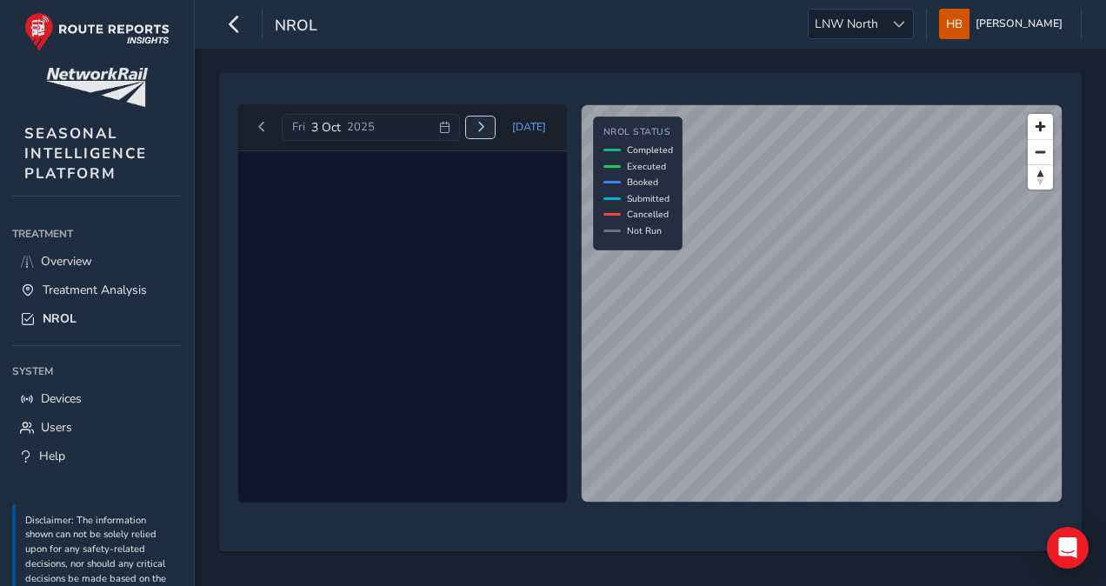
click at [486, 125] on span "Next day" at bounding box center [481, 127] width 10 height 10
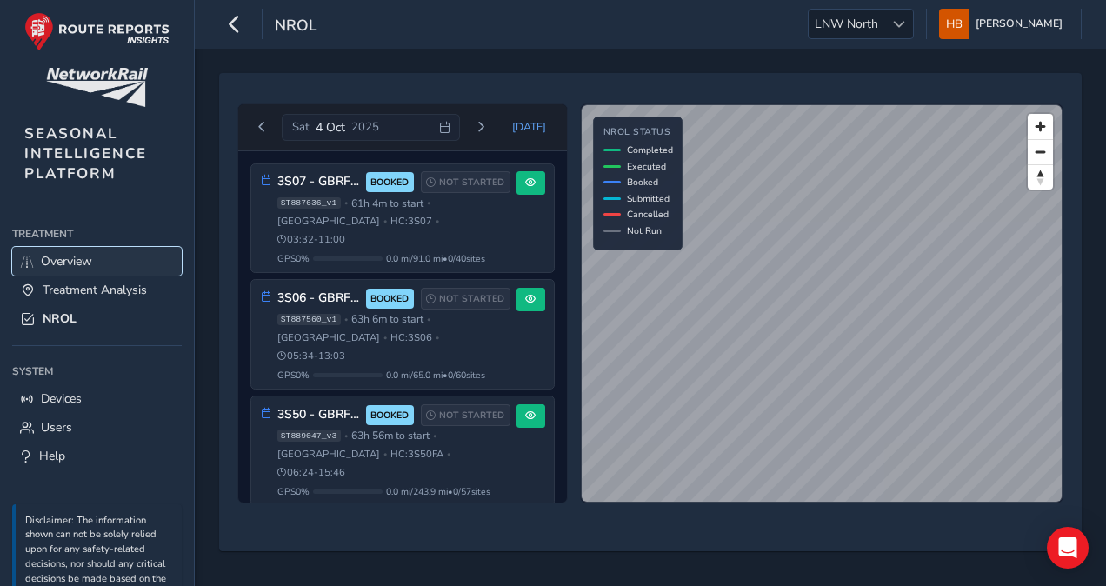
click at [129, 250] on link "Overview" at bounding box center [97, 261] width 170 height 29
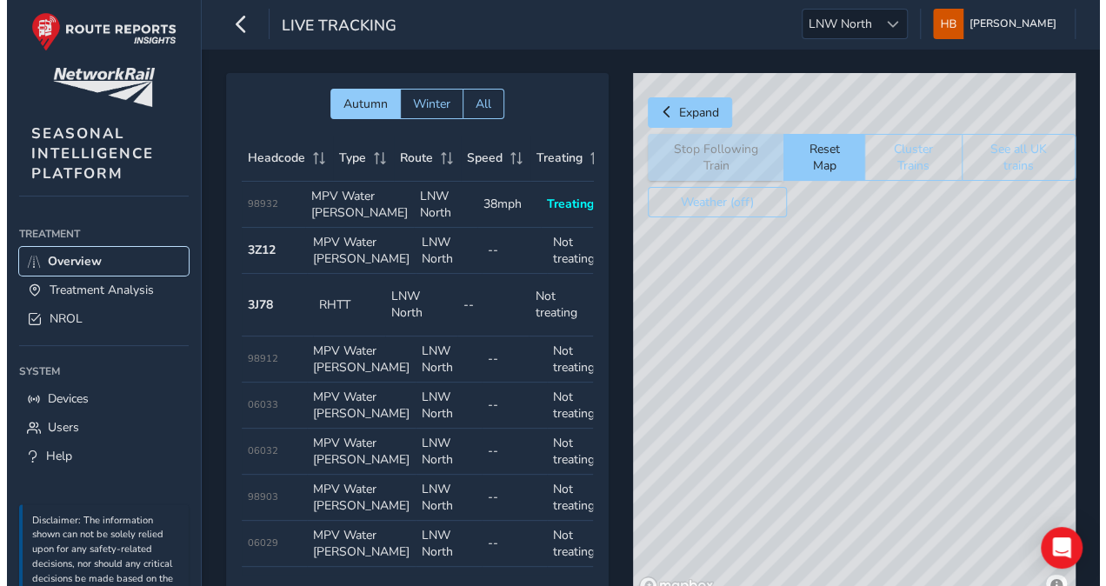
scroll to position [0, 160]
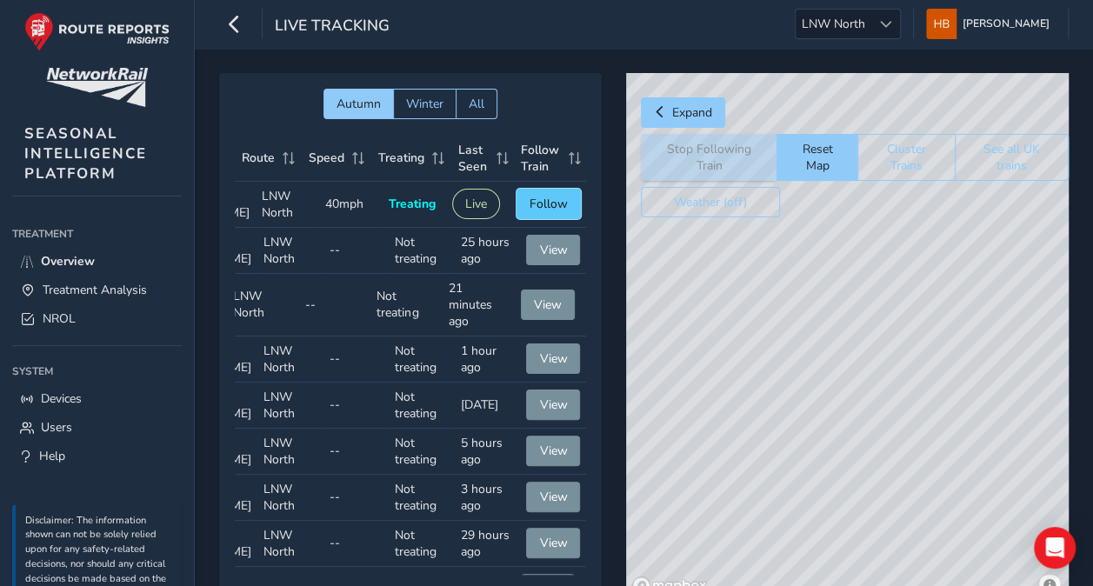
click at [554, 211] on button "Follow" at bounding box center [549, 204] width 64 height 30
click at [535, 212] on span "Follow" at bounding box center [549, 204] width 38 height 17
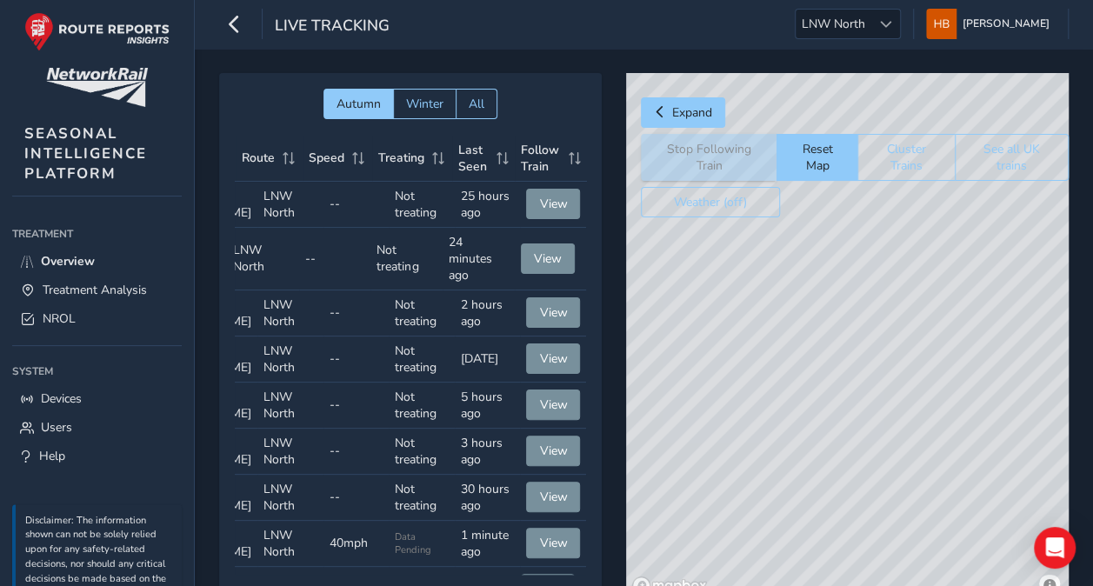
click at [884, 202] on div "Weather (off)" at bounding box center [855, 202] width 428 height 30
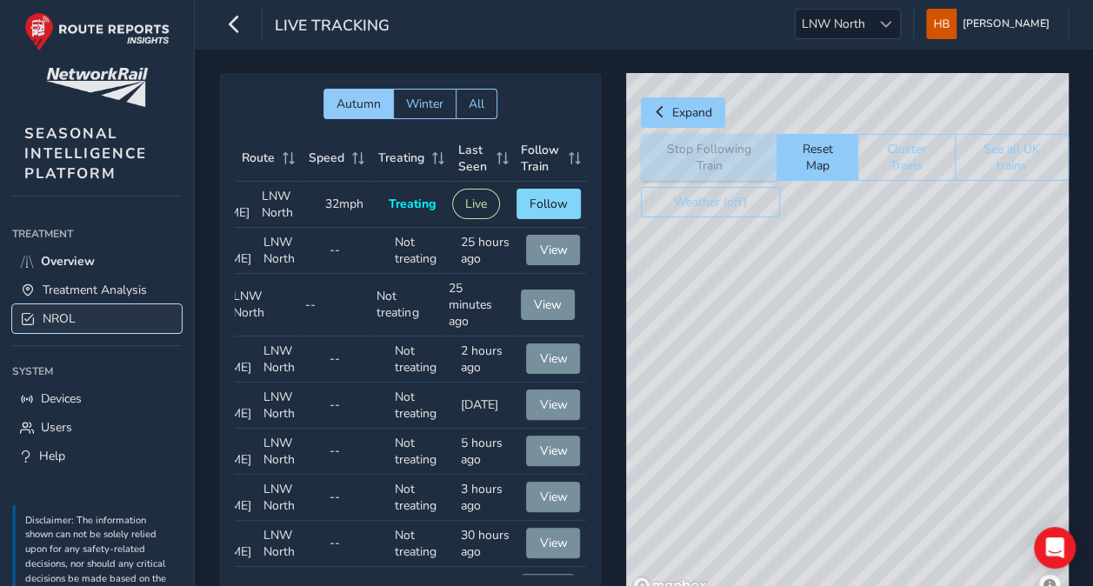
click at [100, 304] on link "NROL" at bounding box center [97, 318] width 170 height 29
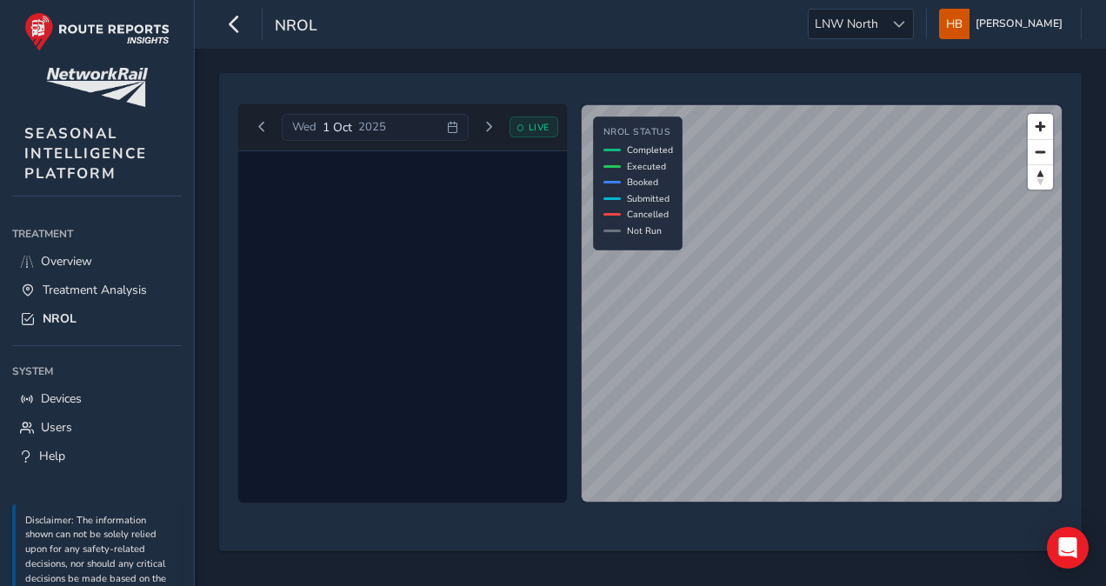
click at [524, 129] on icon at bounding box center [520, 127] width 6 height 6
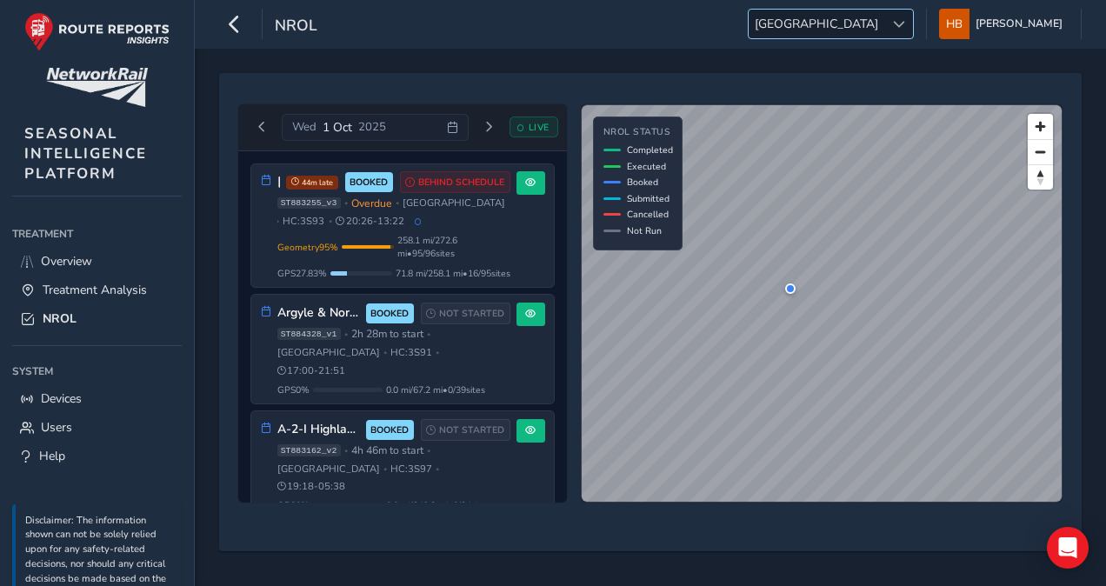
click at [884, 26] on span "[GEOGRAPHIC_DATA]" at bounding box center [817, 24] width 136 height 29
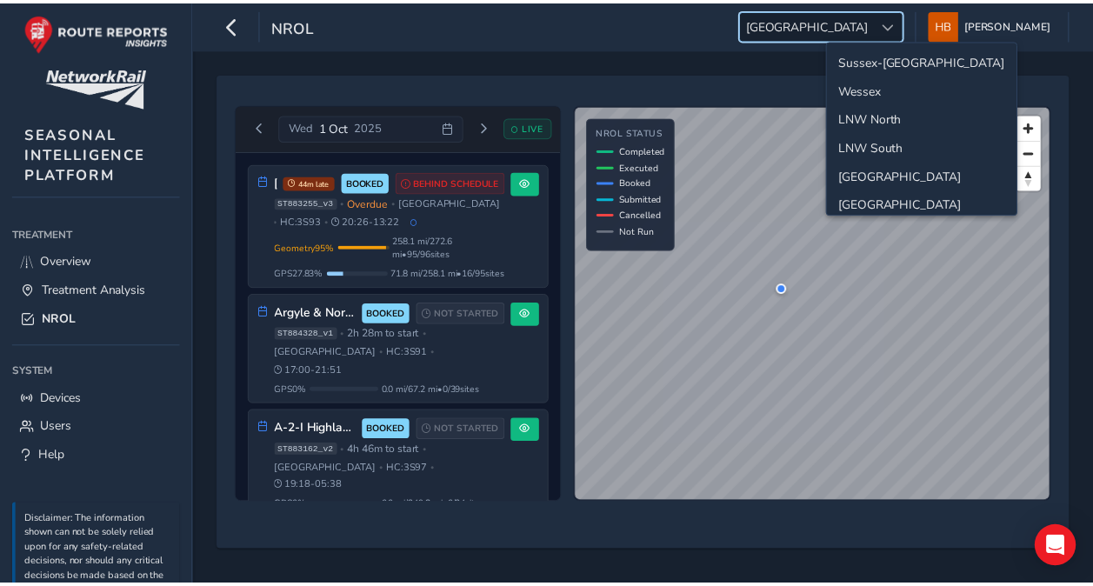
scroll to position [59, 0]
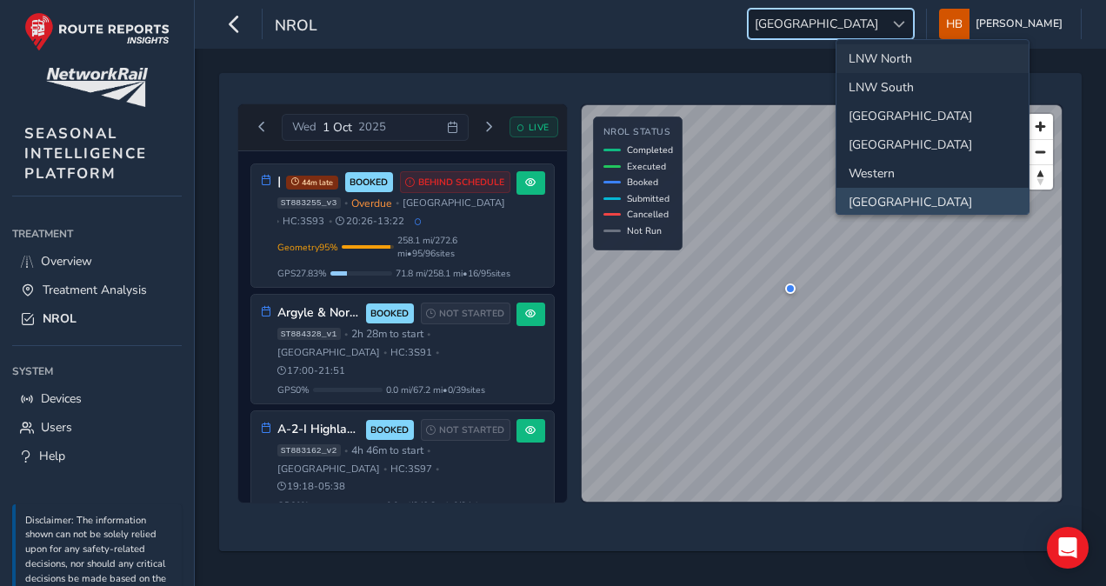
click at [939, 53] on li "LNW North" at bounding box center [933, 58] width 192 height 29
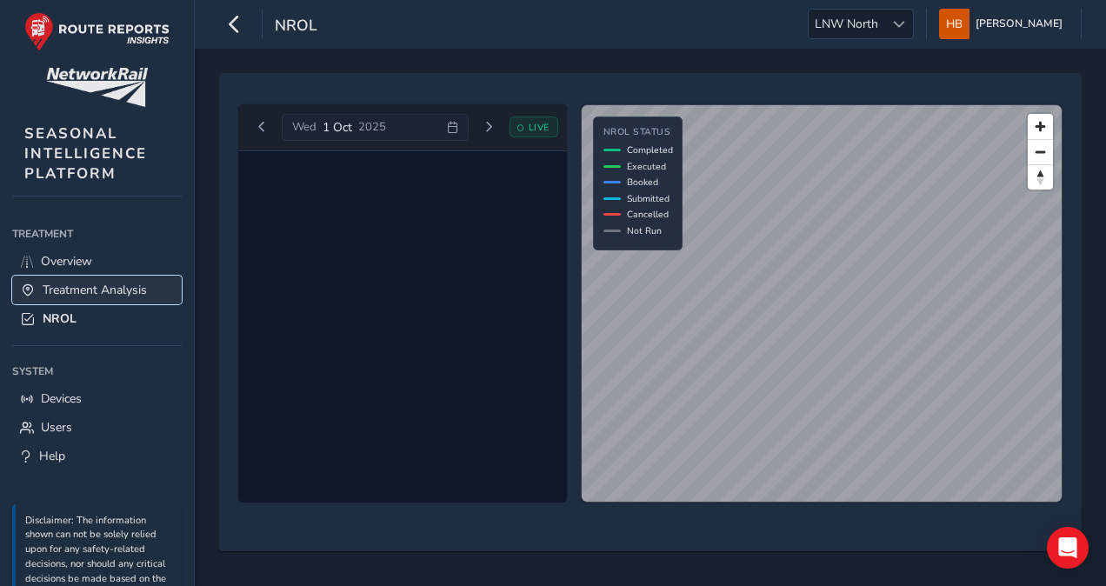
click at [109, 277] on link "Treatment Analysis" at bounding box center [97, 290] width 170 height 29
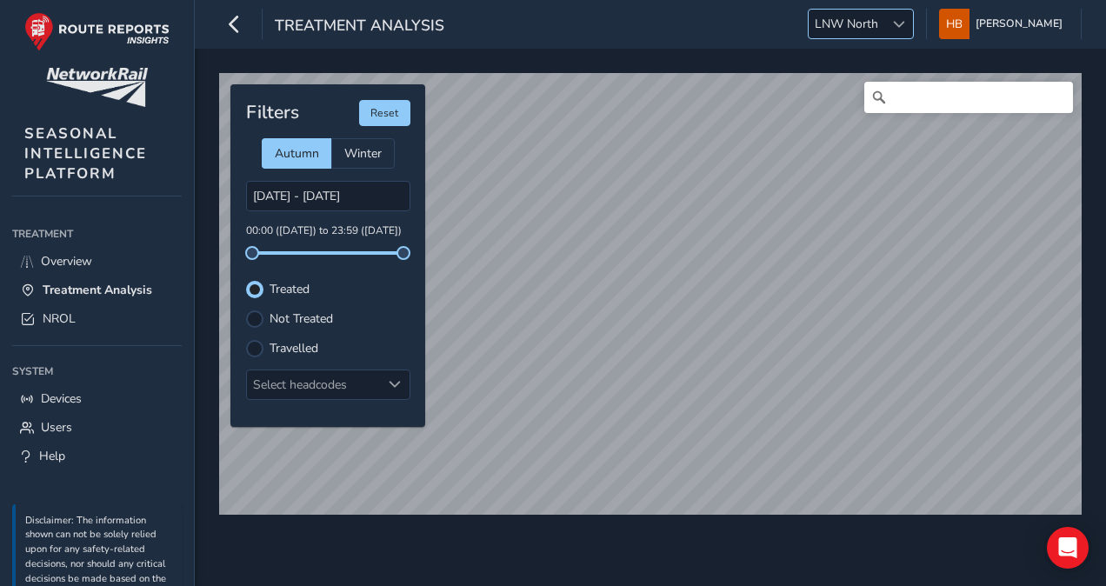
click at [884, 20] on span "LNW North" at bounding box center [847, 24] width 76 height 29
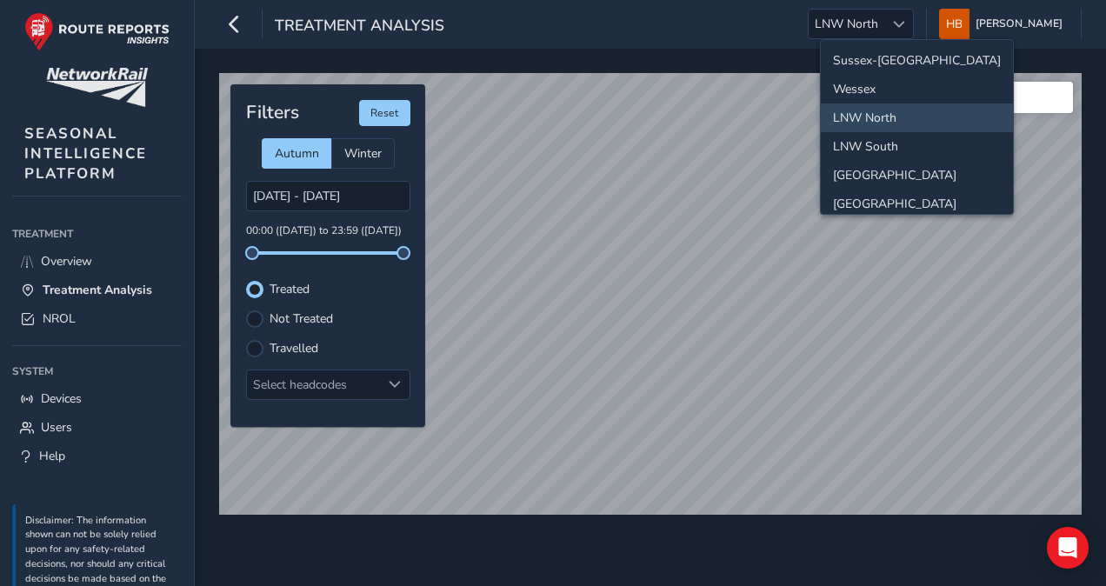
click at [857, 111] on li "LNW North" at bounding box center [917, 117] width 192 height 29
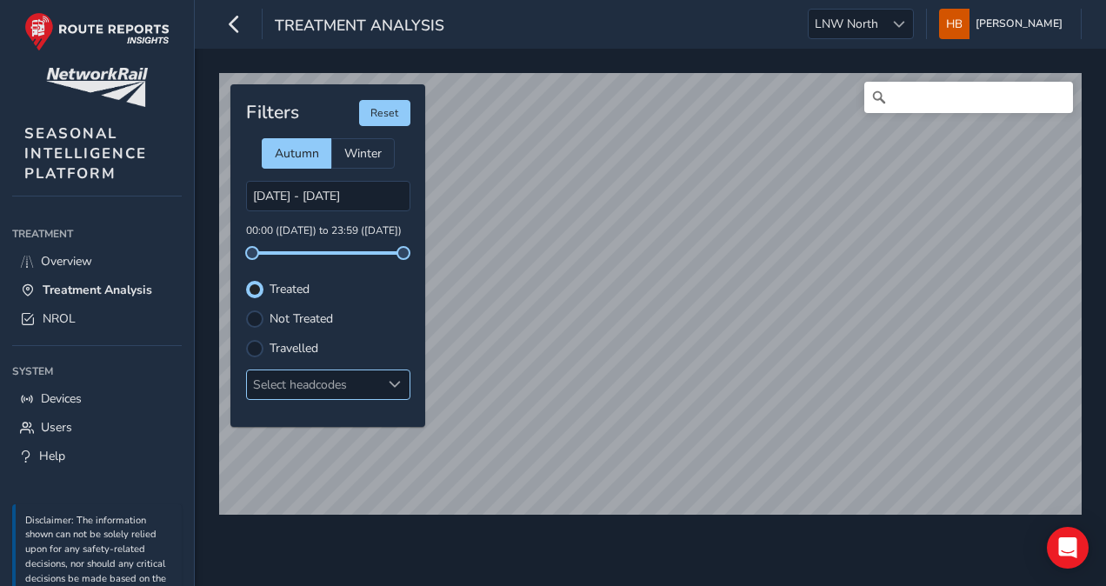
click at [388, 383] on div at bounding box center [395, 384] width 29 height 29
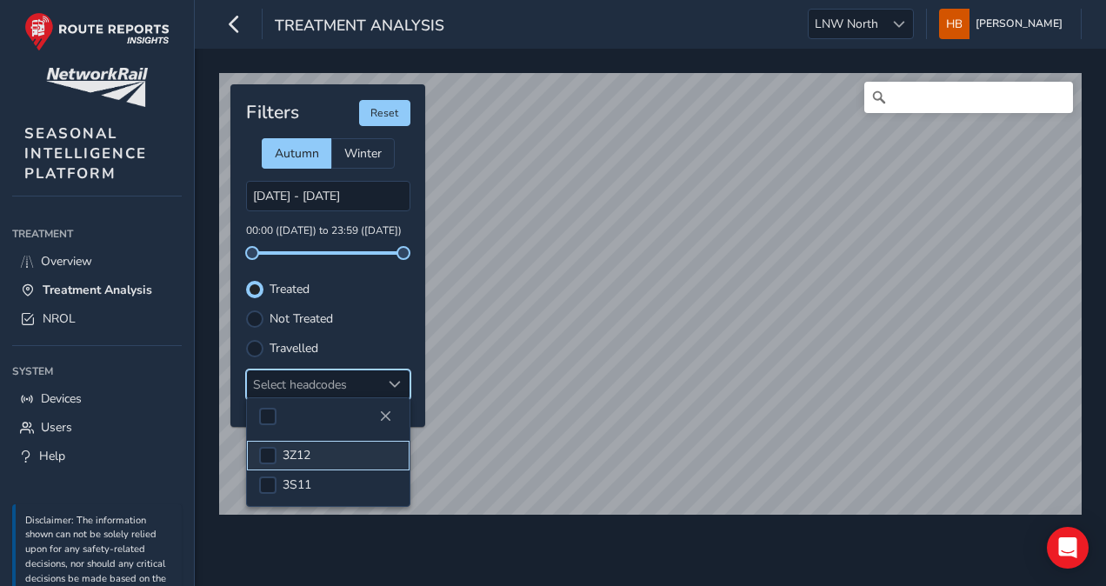
click at [292, 451] on span "3Z12" at bounding box center [297, 455] width 28 height 17
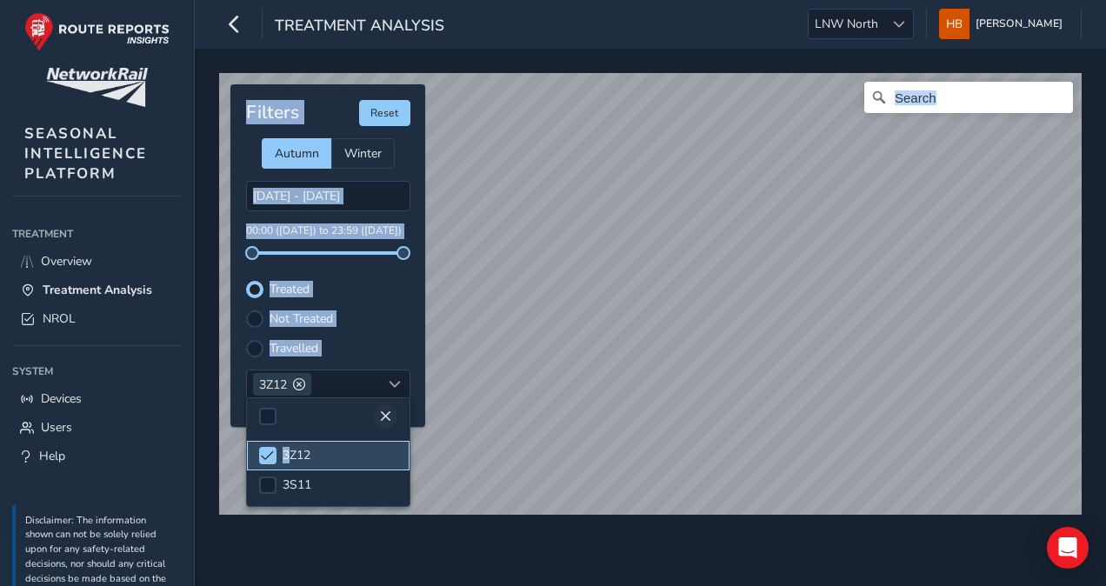
click at [522, 397] on body "Treatment Analysis LNW North LNW North Harry Benjamin Colour Scheme: Dark Dim L…" at bounding box center [553, 293] width 1106 height 586
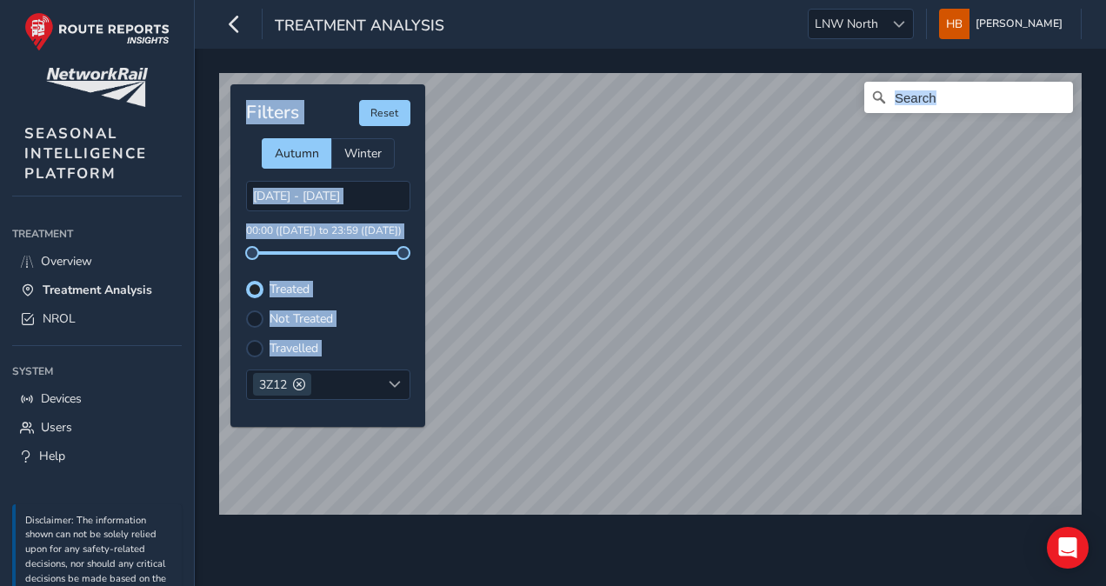
click at [392, 343] on div "Travelled" at bounding box center [328, 348] width 164 height 17
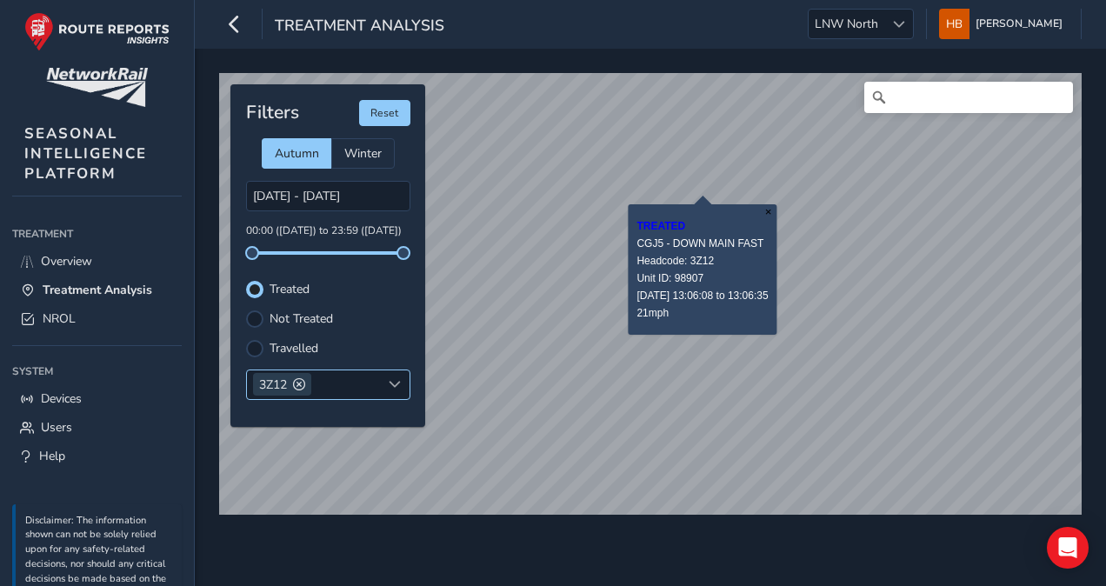
click at [301, 382] on span at bounding box center [299, 384] width 12 height 12
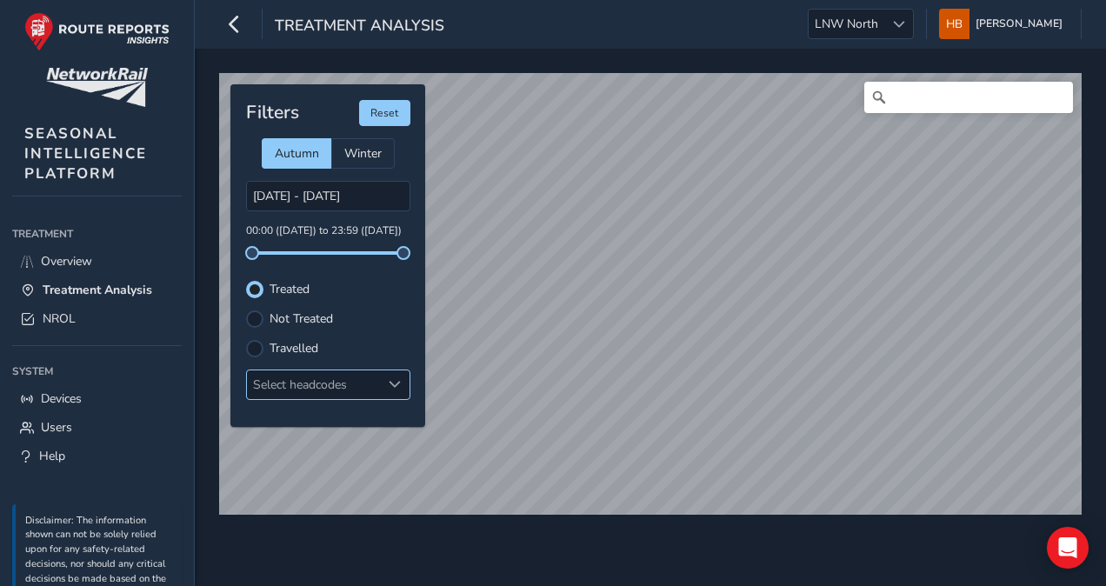
click at [357, 383] on div "Select headcodes" at bounding box center [314, 384] width 134 height 29
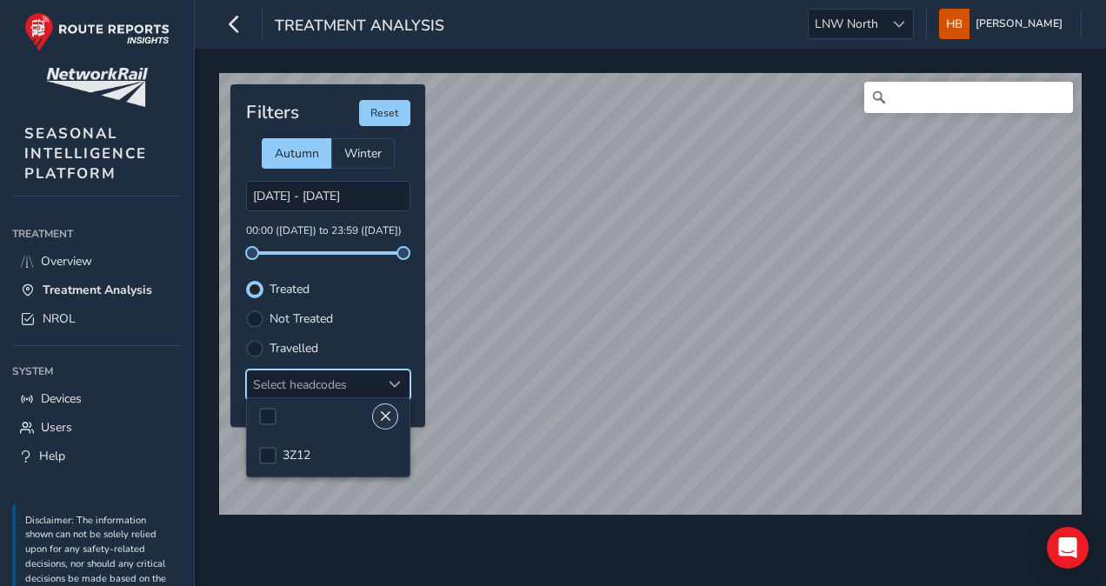
click at [379, 419] on span "Close" at bounding box center [385, 416] width 12 height 12
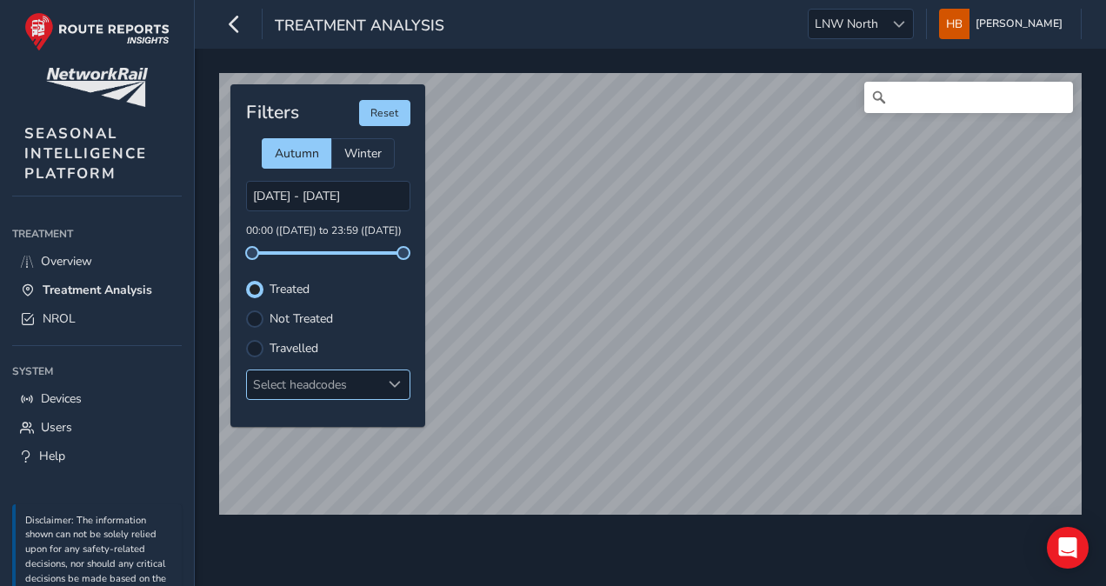
click at [381, 386] on div at bounding box center [395, 384] width 29 height 29
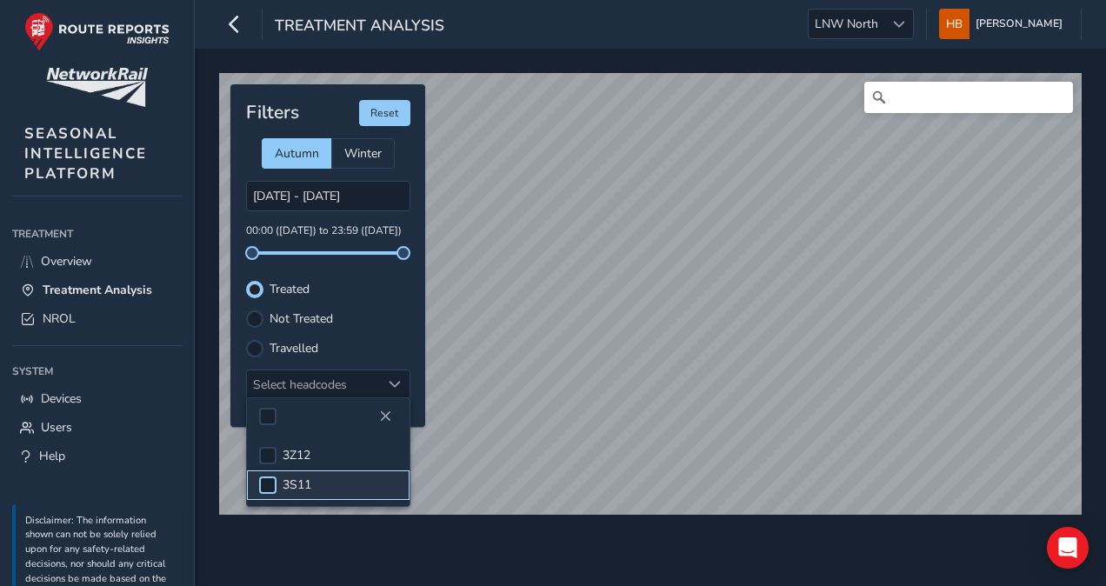
click at [275, 484] on div at bounding box center [267, 485] width 17 height 17
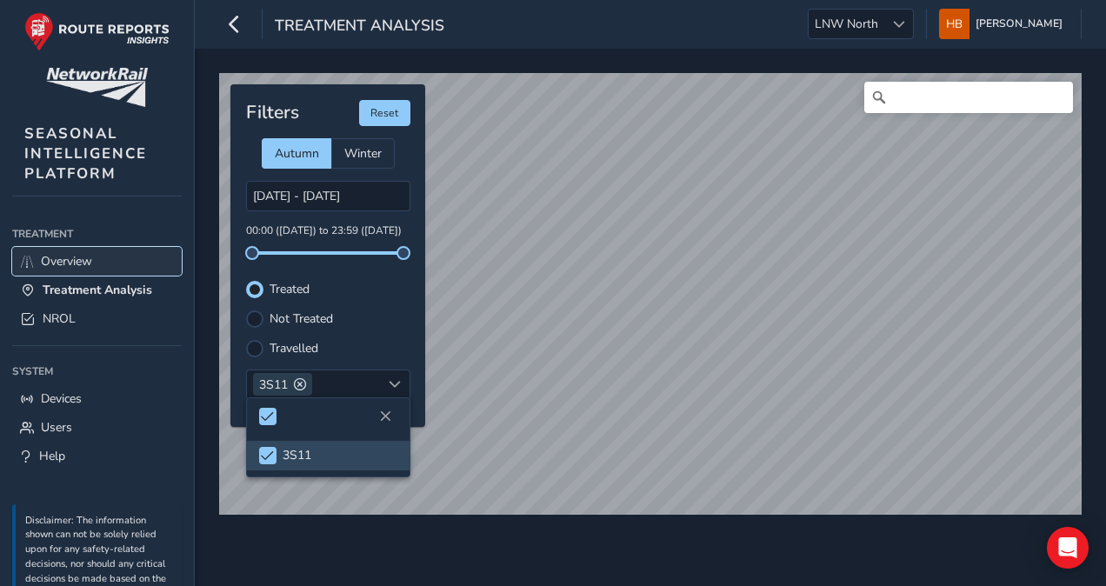
click at [93, 249] on link "Overview" at bounding box center [97, 261] width 170 height 29
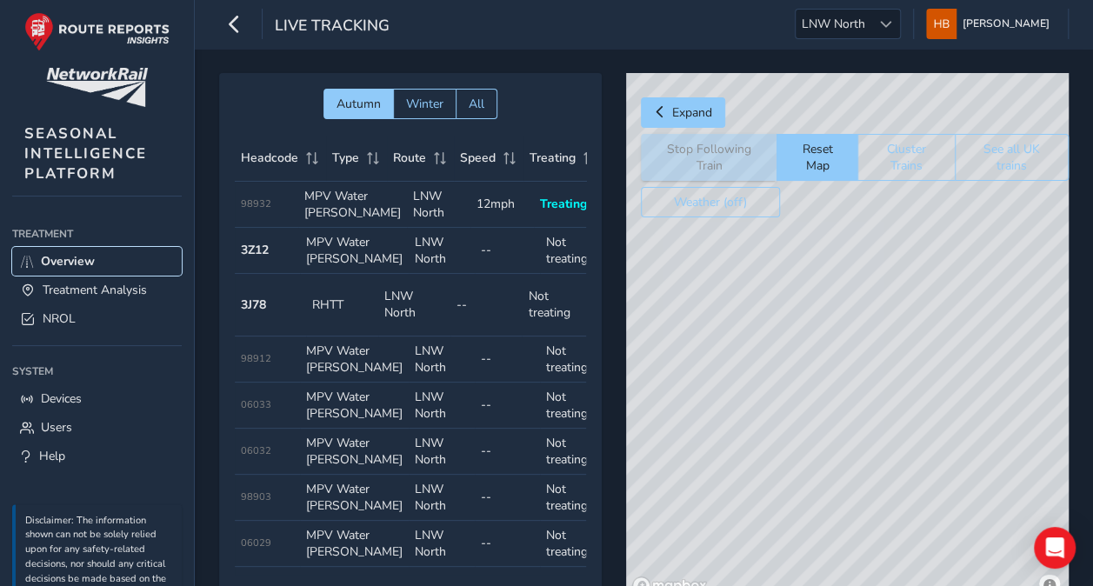
scroll to position [0, 160]
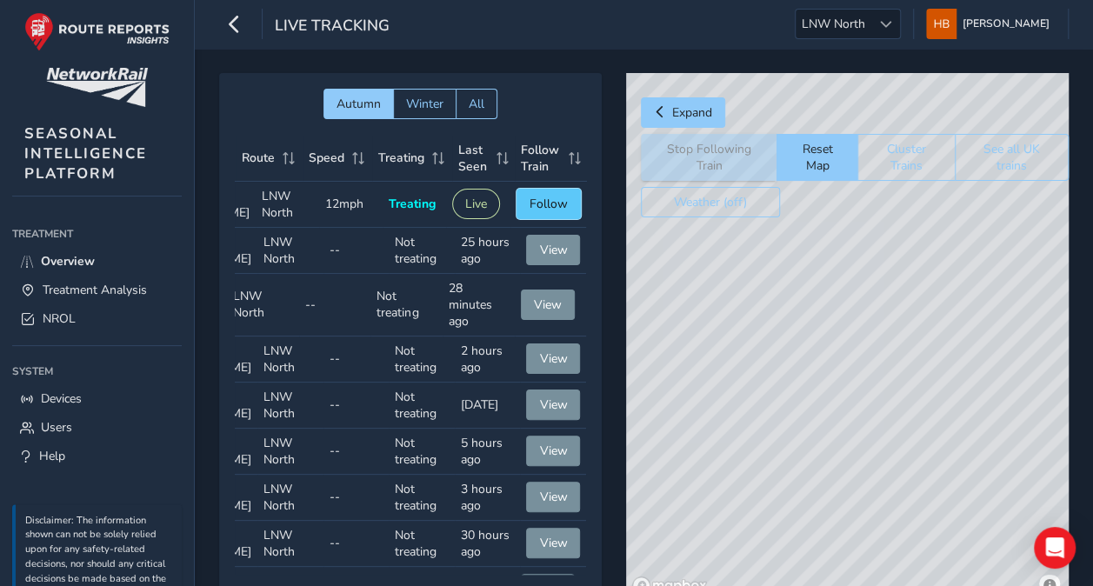
click at [543, 210] on span "Follow" at bounding box center [549, 204] width 38 height 17
